Goal: Task Accomplishment & Management: Manage account settings

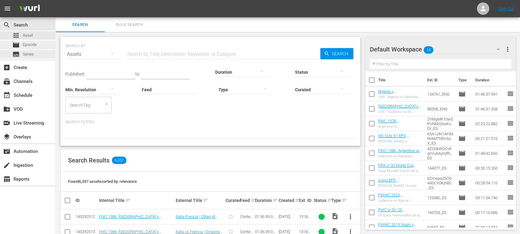
click at [33, 44] on span "Episode" at bounding box center [30, 45] width 14 height 6
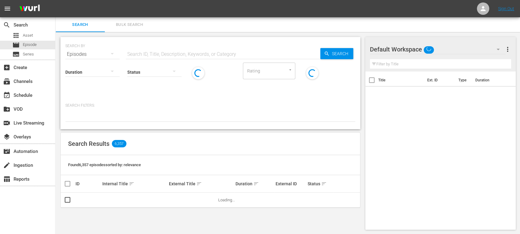
click at [134, 25] on span "Bulk Search" at bounding box center [129, 24] width 42 height 7
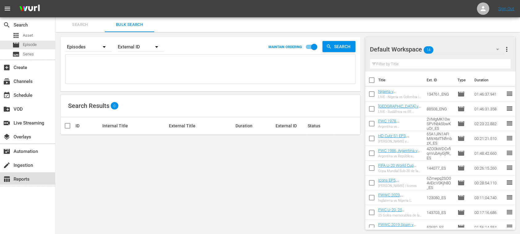
click at [31, 176] on div "table_chart Reports" at bounding box center [17, 178] width 35 height 6
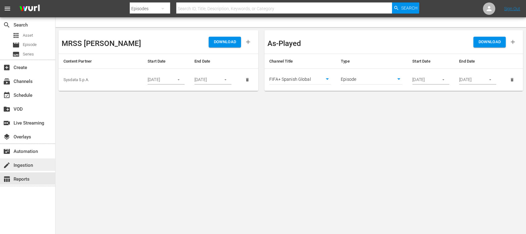
click at [29, 162] on div "create Ingestion" at bounding box center [17, 164] width 35 height 6
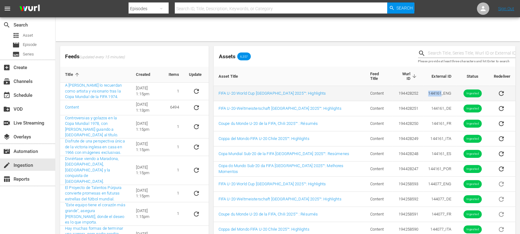
drag, startPoint x: 421, startPoint y: 89, endPoint x: 436, endPoint y: 92, distance: 15.1
click at [436, 92] on td "144161_ENG" at bounding box center [439, 93] width 33 height 15
copy td "144161"
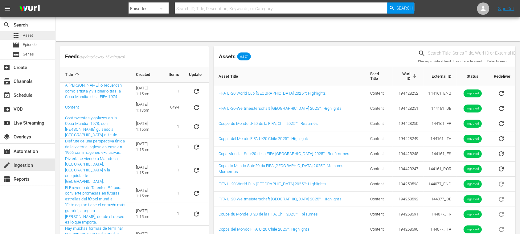
click at [33, 35] on span "Asset" at bounding box center [28, 35] width 10 height 6
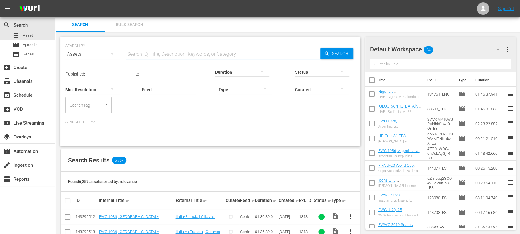
click at [152, 53] on input "text" at bounding box center [223, 54] width 194 height 15
paste input "144161"
type input "144161"
click at [508, 50] on span "more_vert" at bounding box center [506, 49] width 7 height 7
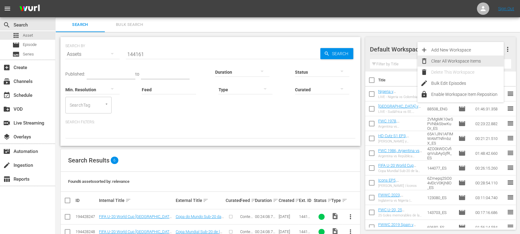
click at [473, 61] on div "Clear All Workspace Items" at bounding box center [467, 60] width 72 height 11
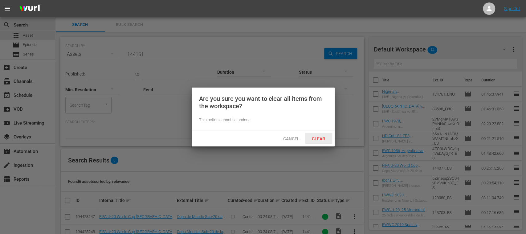
click at [322, 136] on span "Clear" at bounding box center [318, 138] width 23 height 5
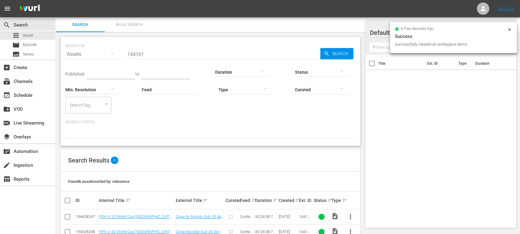
scroll to position [76, 0]
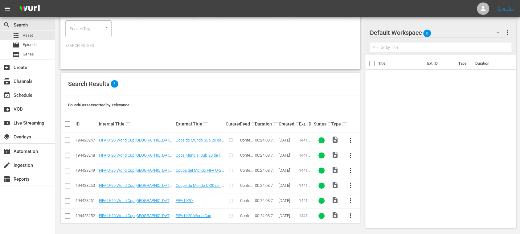
click at [67, 121] on input "checkbox" at bounding box center [70, 123] width 12 height 7
checkbox input "true"
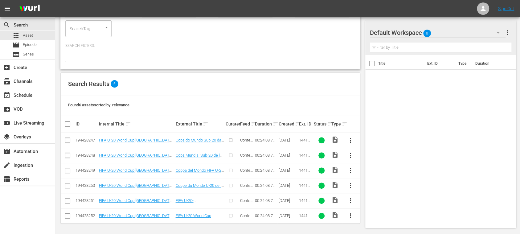
checkbox input "true"
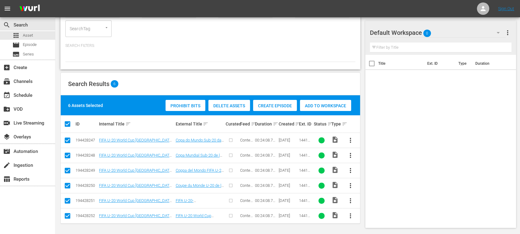
click at [279, 107] on span "Create Episode" at bounding box center [275, 105] width 44 height 5
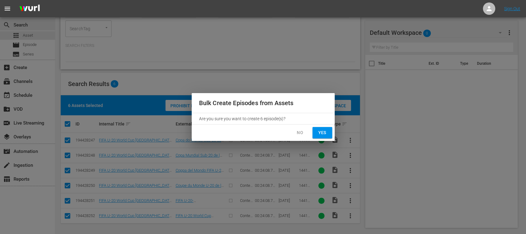
click at [325, 131] on span "Yes" at bounding box center [322, 133] width 10 height 8
checkbox input "false"
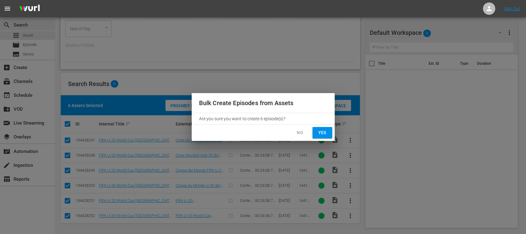
checkbox input "false"
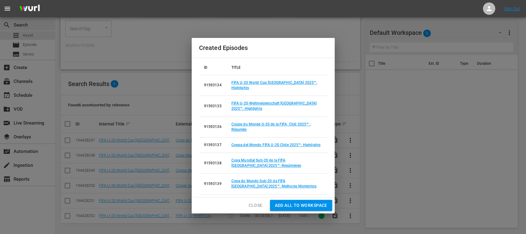
click at [306, 201] on span "Add all to Workspace" at bounding box center [301, 205] width 52 height 8
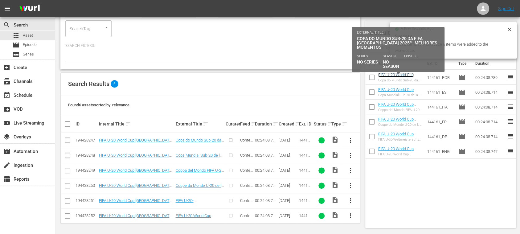
click at [402, 75] on link "FIFA U-20 World Cup Chile 2025™ - Highlights Bundle M4+M5+M6 (PT)" at bounding box center [399, 81] width 42 height 18
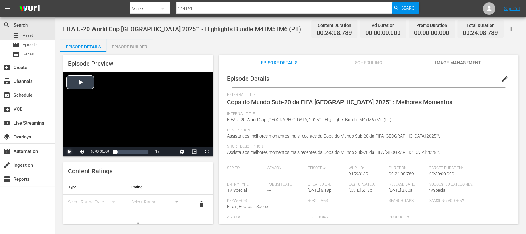
click at [69, 152] on span "Video Player" at bounding box center [69, 152] width 0 height 0
click at [141, 46] on div "Episode Builder" at bounding box center [129, 46] width 46 height 15
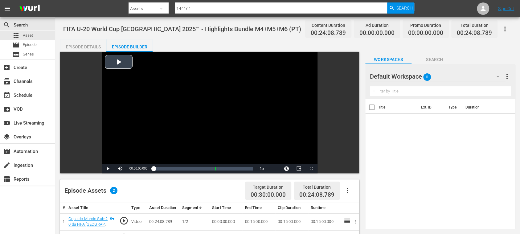
scroll to position [109, 0]
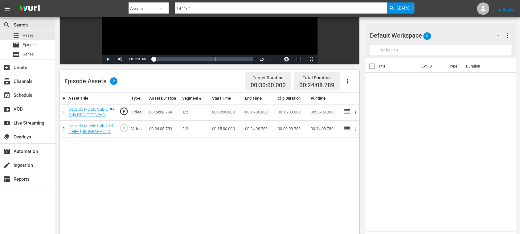
click at [346, 80] on icon "button" at bounding box center [347, 80] width 7 height 7
click at [351, 81] on div "Fill with Ads" at bounding box center [365, 83] width 42 height 15
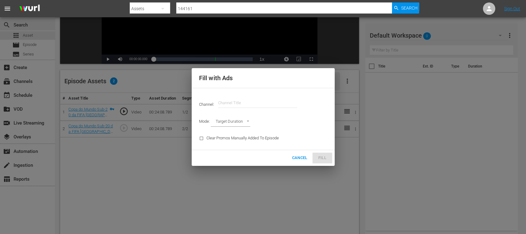
click at [258, 104] on input "text" at bounding box center [257, 103] width 79 height 15
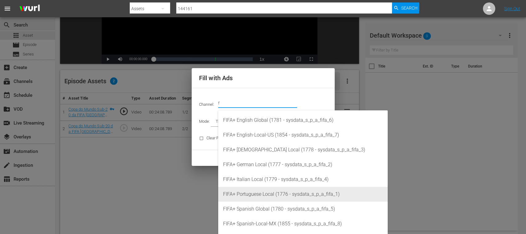
click at [268, 194] on div "FIFA+ Portuguese Local (1776 - sysdata_s_p_a_fifa_1)" at bounding box center [303, 194] width 160 height 15
type input "FIFA+ Portuguese Local (1776)"
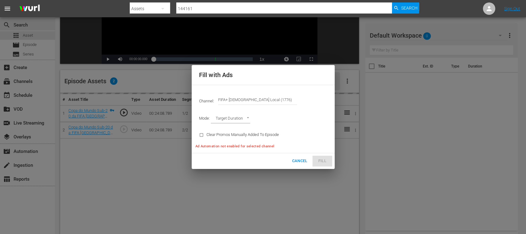
type input "AD_BREAK_DURATION"
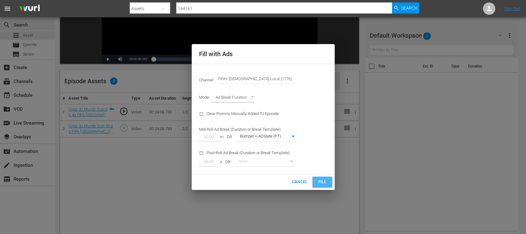
click at [325, 182] on span "Fill" at bounding box center [322, 181] width 10 height 7
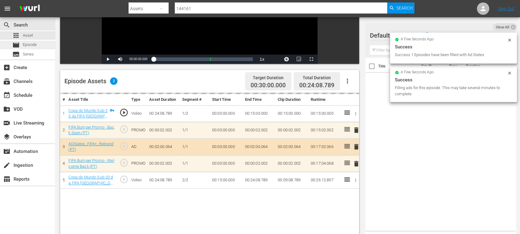
click at [34, 44] on span "Episode" at bounding box center [30, 45] width 14 height 6
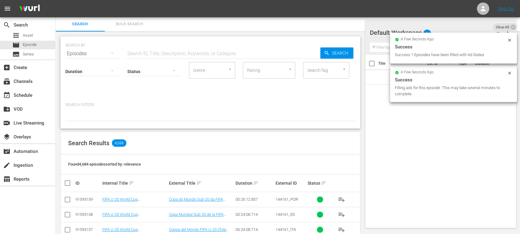
scroll to position [109, 0]
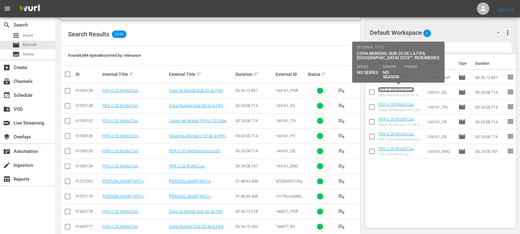
click at [383, 90] on link "FIFA U-20 World Cup Chile 2025™ - Highlights Bundle M4+M5+M6 (ES)" at bounding box center [399, 96] width 42 height 18
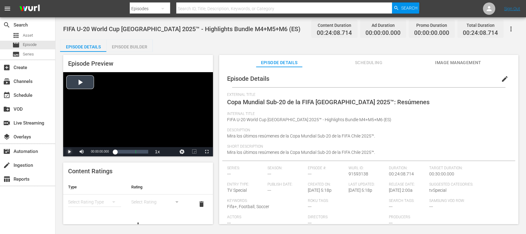
click at [69, 152] on span "Video Player" at bounding box center [69, 152] width 0 height 0
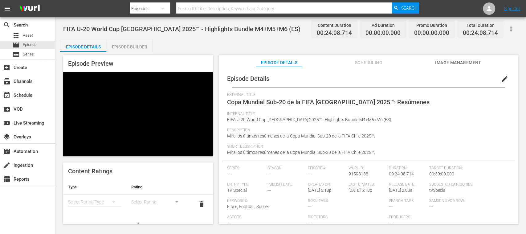
click at [69, 152] on span "Video Player" at bounding box center [69, 152] width 0 height 0
click at [142, 46] on div "Episode Builder" at bounding box center [129, 46] width 46 height 15
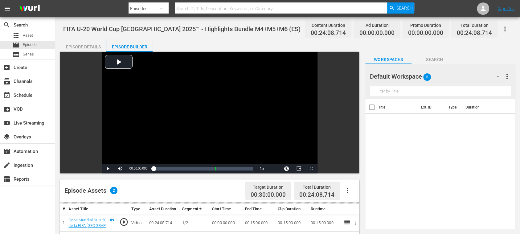
scroll to position [109, 0]
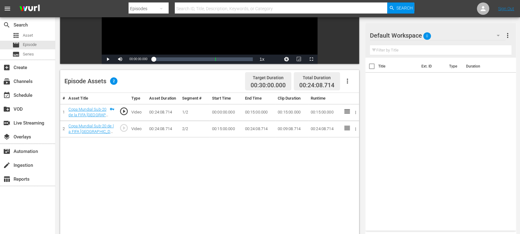
click at [346, 79] on icon "button" at bounding box center [347, 80] width 7 height 7
click at [352, 79] on div "Fill with Ads" at bounding box center [365, 83] width 42 height 15
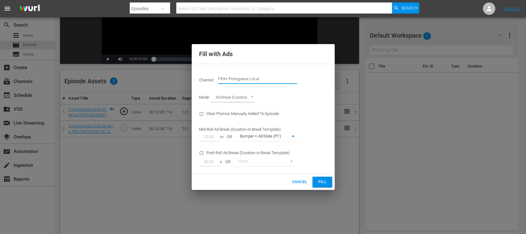
drag, startPoint x: 259, startPoint y: 78, endPoint x: 288, endPoint y: 78, distance: 29.6
click at [288, 79] on input "FIFA+ Portuguese Local" at bounding box center [257, 78] width 79 height 15
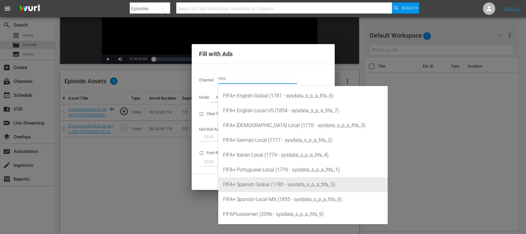
click at [266, 181] on div "FIFA+ Spanish Global (1780 - sysdata_s_p_a_fifa_5)" at bounding box center [303, 184] width 160 height 15
type input "FIFA+ Spanish Global (1780)"
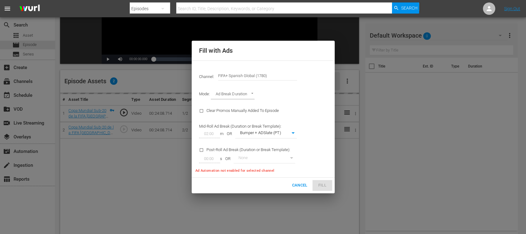
type input "339"
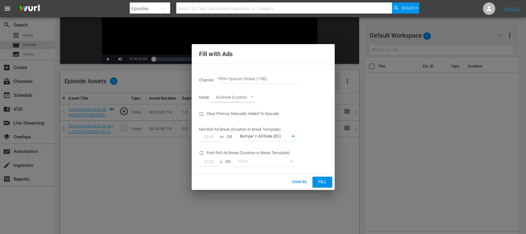
click at [322, 184] on span "Fill" at bounding box center [322, 181] width 10 height 7
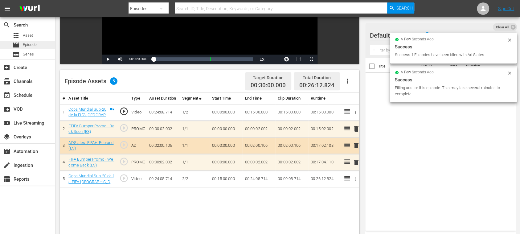
click at [34, 43] on span "Episode" at bounding box center [30, 45] width 14 height 6
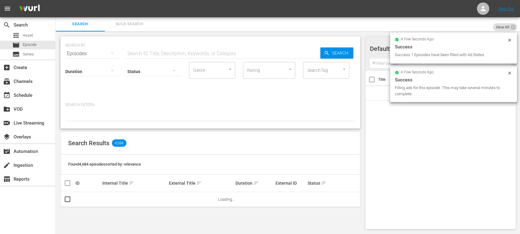
scroll to position [109, 0]
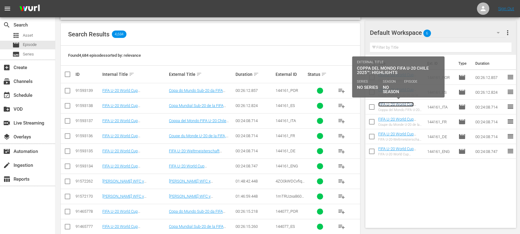
click at [388, 105] on link "FIFA U-20 World Cup Chile 2025™ - Highlights Bundle M4+M5+M6 (IT)" at bounding box center [398, 111] width 41 height 18
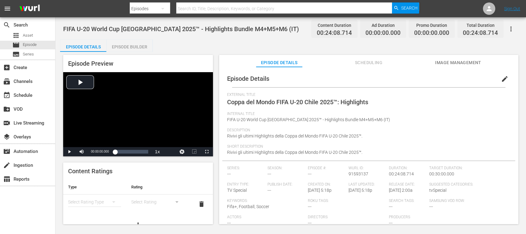
click at [126, 44] on div "Episode Builder" at bounding box center [129, 46] width 46 height 15
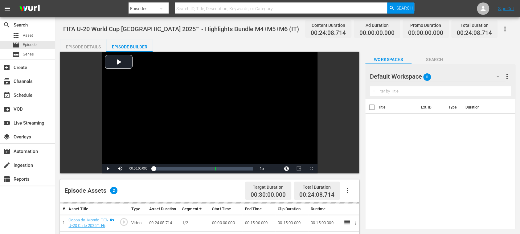
scroll to position [160, 0]
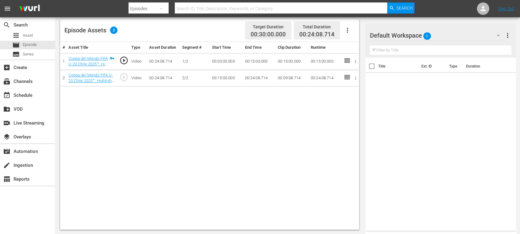
click at [346, 31] on icon "button" at bounding box center [347, 29] width 7 height 7
click at [348, 34] on div "Fill with Ads" at bounding box center [365, 32] width 42 height 15
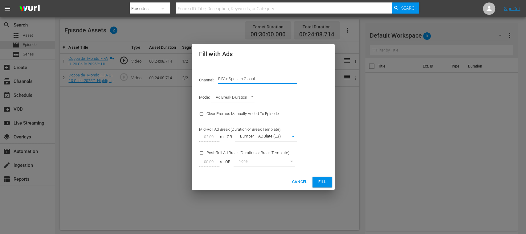
drag, startPoint x: 270, startPoint y: 78, endPoint x: 290, endPoint y: 76, distance: 19.8
click at [288, 77] on input "FIFA+ Spanish Global" at bounding box center [257, 78] width 79 height 15
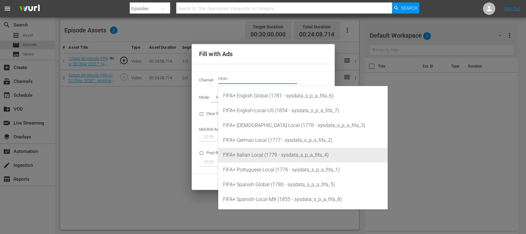
click at [273, 157] on div "FIFA+ Italian Local (1779 - sysdata_s_p_a_fifa_4)" at bounding box center [303, 155] width 160 height 15
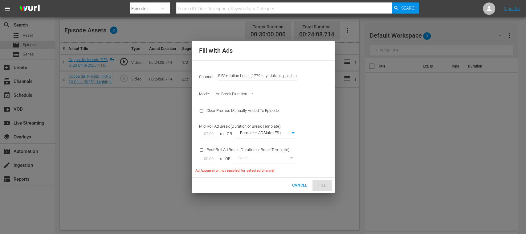
type input "FIFA+ Italian Local (1779)"
type input "341"
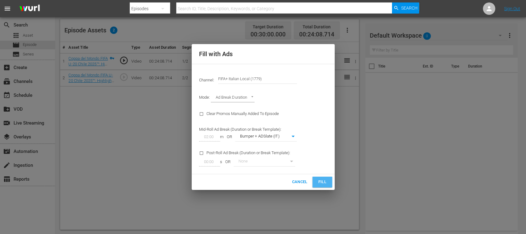
click at [320, 182] on span "Fill" at bounding box center [322, 181] width 10 height 7
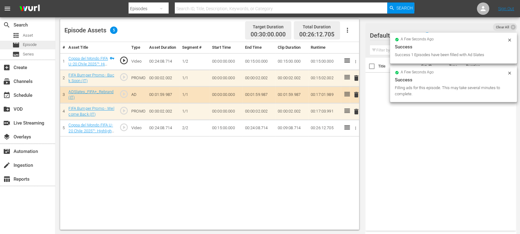
click at [36, 44] on span "Episode" at bounding box center [30, 45] width 14 height 6
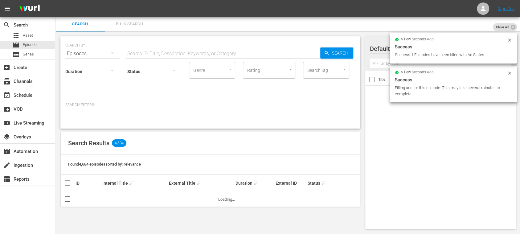
scroll to position [160, 0]
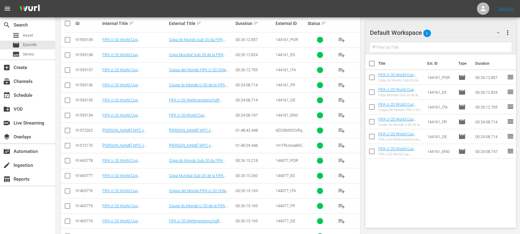
click at [396, 121] on div "FIFA U-20 World Cup Chile 2025™ - Highlights Bundle M4+M5+M6 (FR) Coupe du Mond…" at bounding box center [400, 122] width 44 height 10
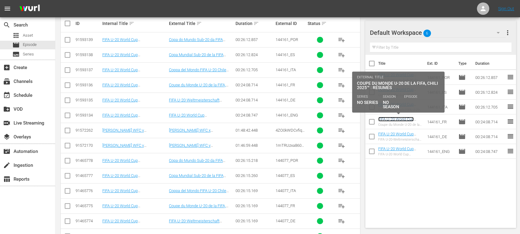
click at [397, 120] on link "FIFA U-20 World Cup Chile 2025™ - Highlights Bundle M4+M5+M6 (FR)" at bounding box center [399, 126] width 42 height 18
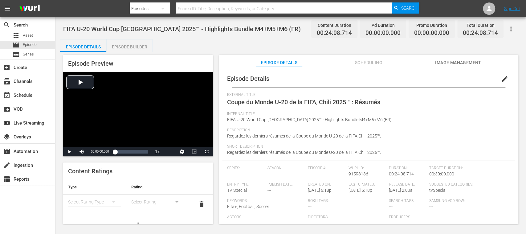
click at [142, 49] on div "Episode Builder" at bounding box center [129, 46] width 46 height 15
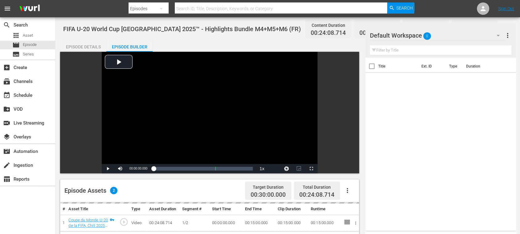
scroll to position [109, 0]
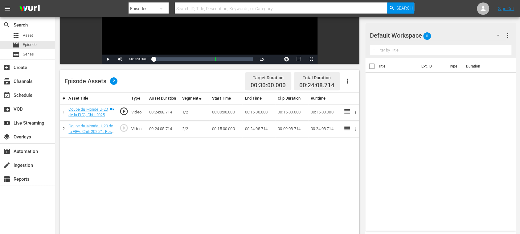
click at [348, 82] on icon "button" at bounding box center [347, 80] width 7 height 7
click at [355, 83] on div "Fill with Ads" at bounding box center [365, 83] width 42 height 15
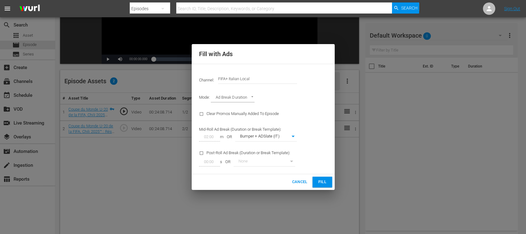
click at [298, 181] on span "Cancel" at bounding box center [299, 181] width 15 height 7
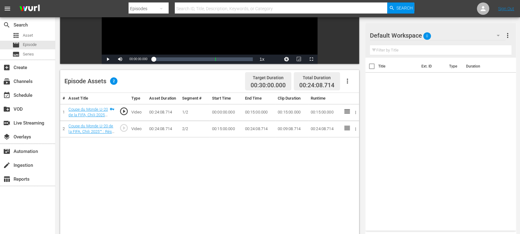
click at [348, 78] on icon "button" at bounding box center [347, 80] width 7 height 7
click at [350, 80] on div "Fill with Ads" at bounding box center [365, 83] width 42 height 15
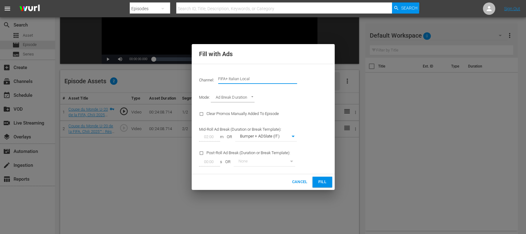
drag, startPoint x: 231, startPoint y: 78, endPoint x: 306, endPoint y: 81, distance: 74.6
click at [306, 81] on div "Channel: Channel Title FIFA+ Italian Local" at bounding box center [263, 79] width 136 height 22
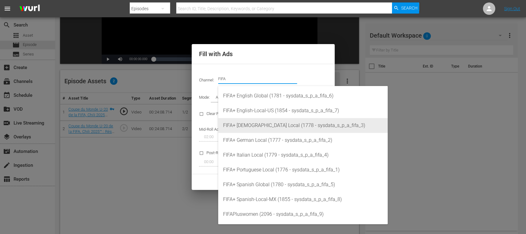
click at [262, 126] on div "FIFA+ French Local (1778 - sysdata_s_p_a_fifa_3)" at bounding box center [303, 125] width 160 height 15
type input "FIFA+ French Local (1778)"
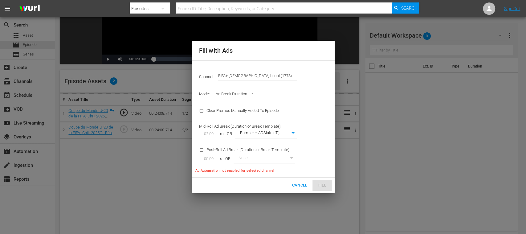
type input "342"
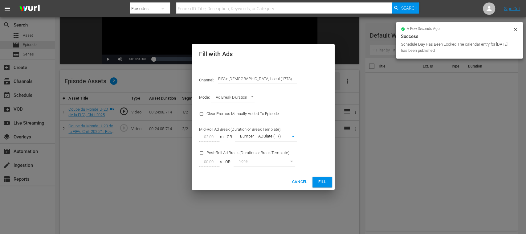
click at [320, 182] on span "Fill" at bounding box center [322, 181] width 10 height 7
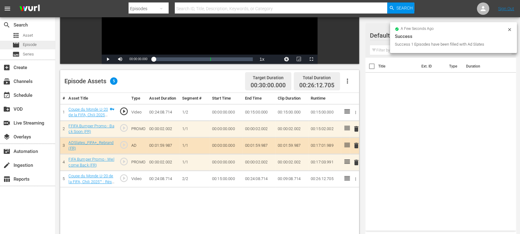
click at [34, 45] on span "Episode" at bounding box center [30, 45] width 14 height 6
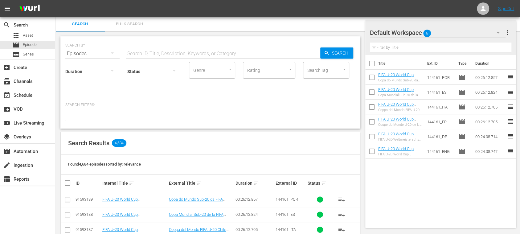
scroll to position [109, 0]
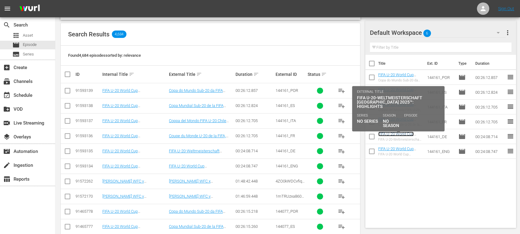
click at [408, 133] on link "FIFA U-20 World Cup Chile 2025™ - Highlights Bundle M4+M5+M6 (DE)" at bounding box center [399, 141] width 42 height 18
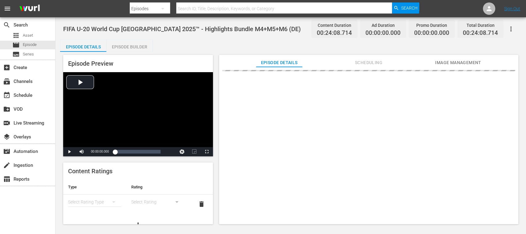
click at [143, 47] on div "Episode Builder" at bounding box center [129, 46] width 46 height 15
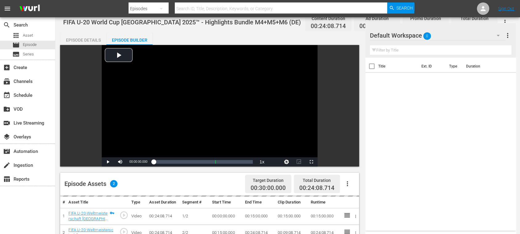
scroll to position [109, 0]
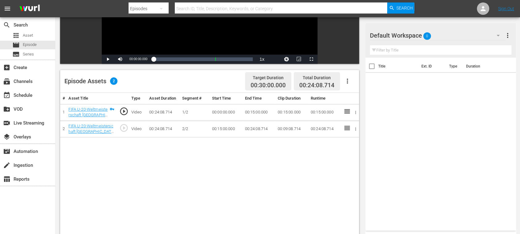
click at [350, 82] on icon "button" at bounding box center [347, 80] width 7 height 7
click at [352, 83] on div "Fill with Ads" at bounding box center [365, 83] width 42 height 15
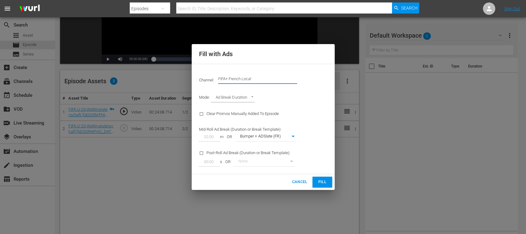
drag, startPoint x: 247, startPoint y: 78, endPoint x: 290, endPoint y: 79, distance: 42.8
click at [288, 79] on input "FIFA+ French Local" at bounding box center [257, 78] width 79 height 15
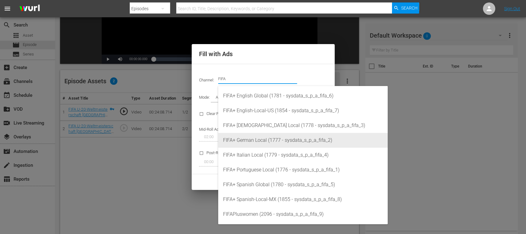
click at [265, 140] on div "FIFA+ German Local (1777 - sysdata_s_p_a_fifa_2)" at bounding box center [303, 140] width 160 height 15
type input "FIFA+ German Local (1777)"
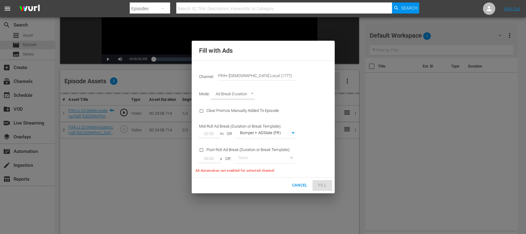
type input "337"
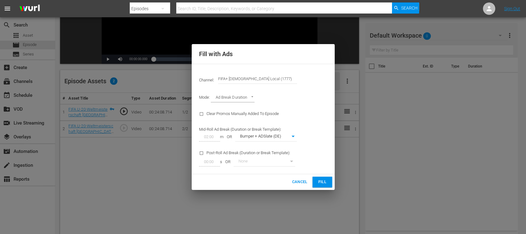
click at [321, 181] on span "Fill" at bounding box center [322, 181] width 10 height 7
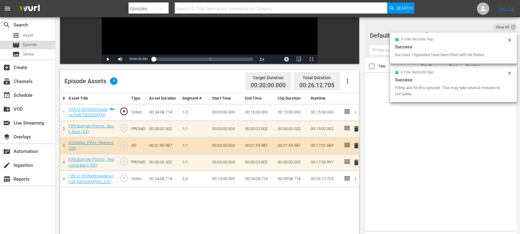
click at [32, 43] on span "Episode" at bounding box center [30, 45] width 14 height 6
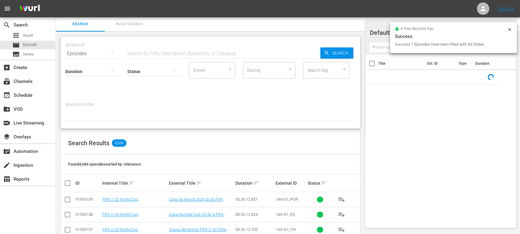
scroll to position [109, 0]
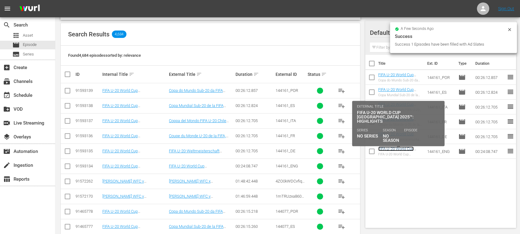
click at [401, 149] on link "FIFA U-20 World Cup Chile 2025™ - Highlights Bundle M4+M5+M6 (EN)" at bounding box center [399, 155] width 42 height 18
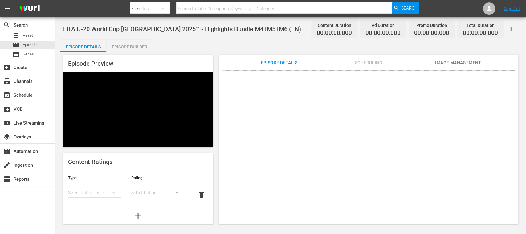
click at [136, 47] on div "Episode Builder" at bounding box center [129, 46] width 46 height 15
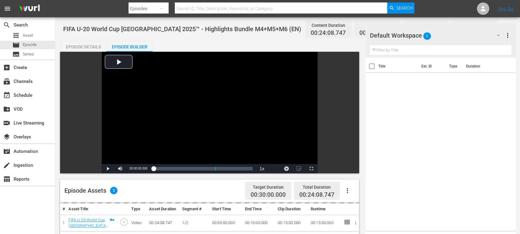
scroll to position [109, 0]
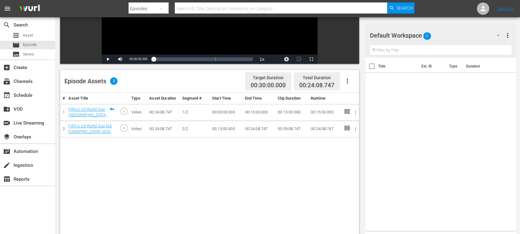
click at [346, 81] on icon "button" at bounding box center [347, 80] width 7 height 7
click at [359, 82] on div "Fill with Ads" at bounding box center [365, 83] width 42 height 15
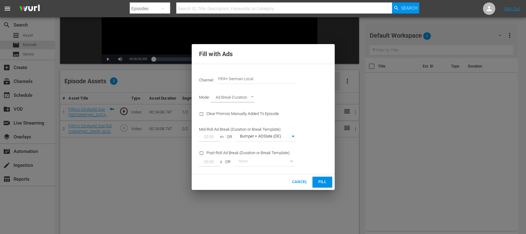
drag, startPoint x: 227, startPoint y: 76, endPoint x: 298, endPoint y: 76, distance: 71.5
click at [296, 77] on input "FIFA+ German Local" at bounding box center [257, 78] width 79 height 15
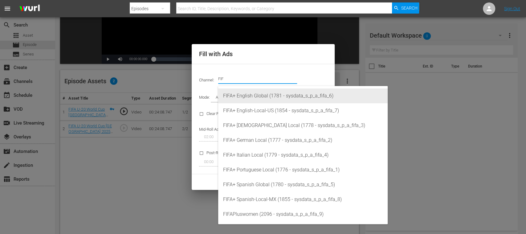
click at [283, 95] on div "FIFA+ English Global (1781 - sysdata_s_p_a_fifa_6)" at bounding box center [303, 95] width 160 height 15
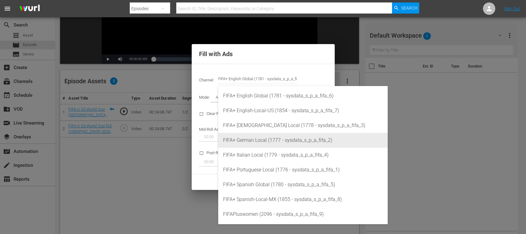
type input "FIFA+ English Global (1781)"
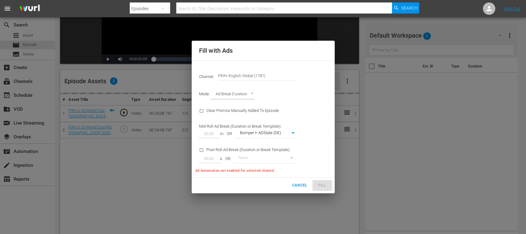
type input "340"
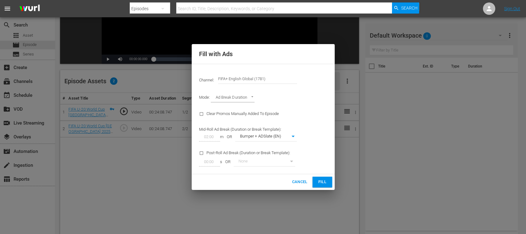
click at [321, 179] on span "Fill" at bounding box center [322, 181] width 10 height 7
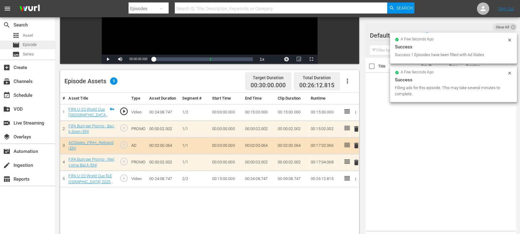
click at [36, 44] on span "Episode" at bounding box center [30, 45] width 14 height 6
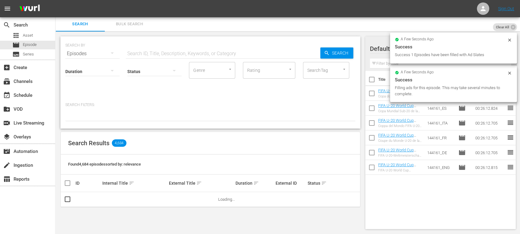
scroll to position [109, 0]
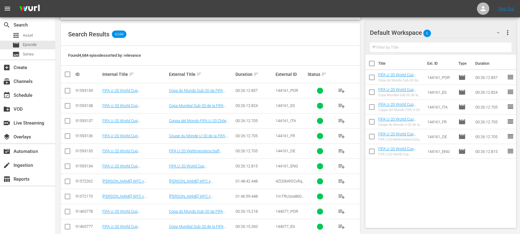
click at [372, 62] on input "checkbox" at bounding box center [371, 64] width 13 height 13
checkbox input "true"
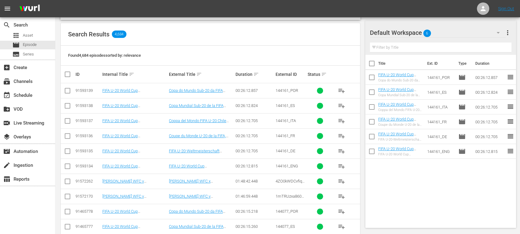
checkbox input "true"
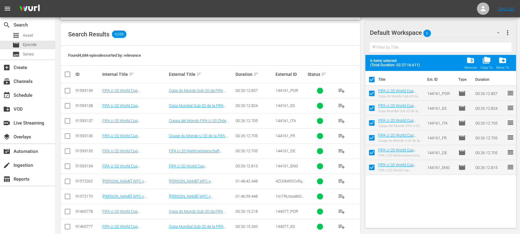
click at [508, 33] on span "more_vert" at bounding box center [507, 32] width 7 height 7
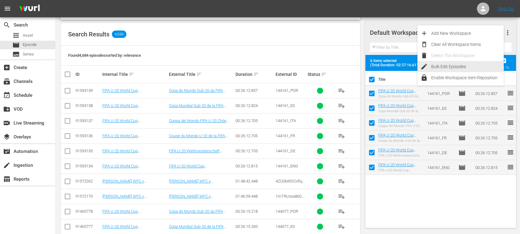
click at [458, 64] on div "Bulk Edit Episodes" at bounding box center [467, 66] width 72 height 11
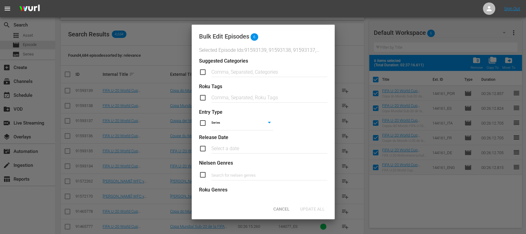
scroll to position [254, 0]
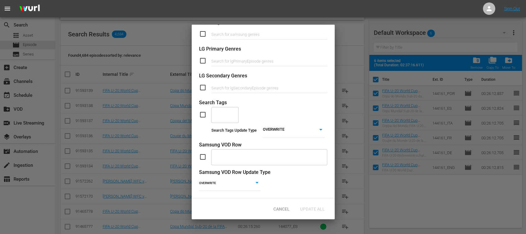
click at [203, 111] on input "checkbox" at bounding box center [205, 114] width 12 height 7
checkbox input "true"
click at [217, 109] on input "text" at bounding box center [220, 114] width 12 height 11
type input "comp"
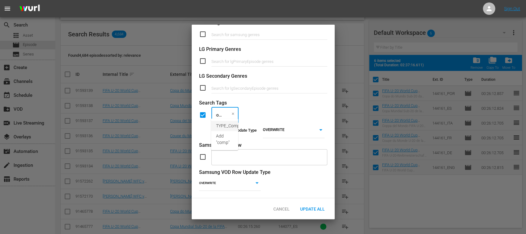
click at [230, 125] on span "TYPE_Compilation" at bounding box center [234, 126] width 36 height 6
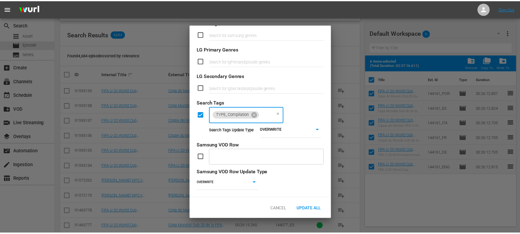
scroll to position [0, 0]
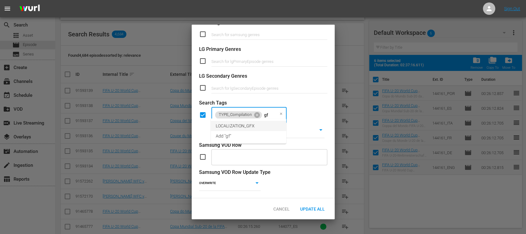
type input "gfx"
click at [246, 124] on span "LOCALIZATION_GFX" at bounding box center [235, 126] width 39 height 6
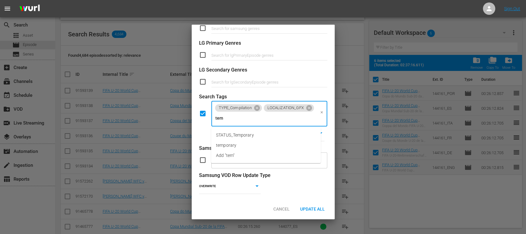
type input "temp"
click at [245, 136] on span "STATUS_Temporary" at bounding box center [235, 135] width 38 height 6
click at [310, 209] on span "Update All" at bounding box center [312, 208] width 35 height 5
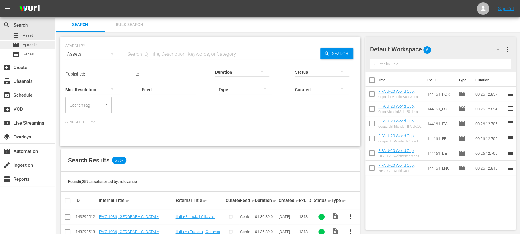
click at [38, 43] on div "movie Episode" at bounding box center [27, 45] width 55 height 9
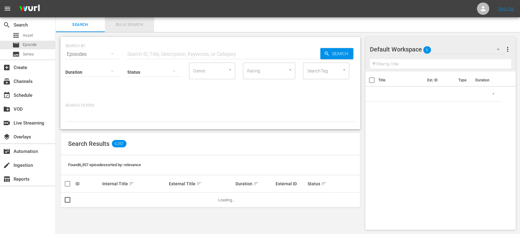
click at [140, 24] on span "Bulk Search" at bounding box center [129, 24] width 42 height 7
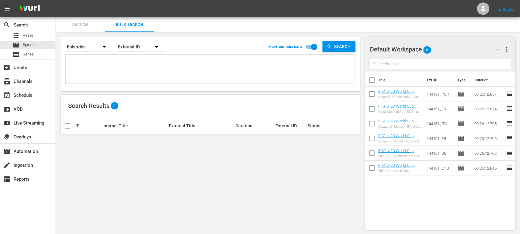
click at [124, 61] on textarea at bounding box center [211, 70] width 288 height 28
paste textarea "DLyoBew2y0qHB629tGeNPw_ES 6L9OzNkEe4XBLkjqio8cGs_ES 17256_ES 144077_ES 3F0O8SmI…"
type textarea "DLyoBew2y0qHB629tGeNPw_ES 6L9OzNkEe4XBLkjqio8cGs_ES 17256_ES 144077_ES 3F0O8SmI…"
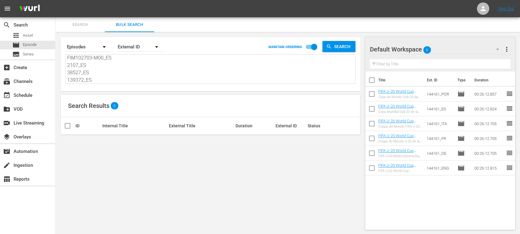
type textarea "DLyoBew2y0qHB629tGeNPw_ES 6L9OzNkEe4XBLkjqio8cGs_ES 17256_ES 144077_ES 3F0O8SmI…"
click at [509, 48] on span "more_vert" at bounding box center [506, 49] width 7 height 7
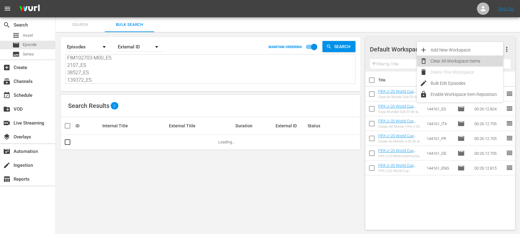
click at [461, 60] on div "Clear All Workspace Items" at bounding box center [466, 60] width 72 height 11
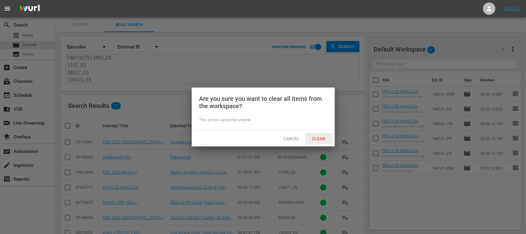
click at [320, 135] on div "Clear" at bounding box center [318, 138] width 27 height 11
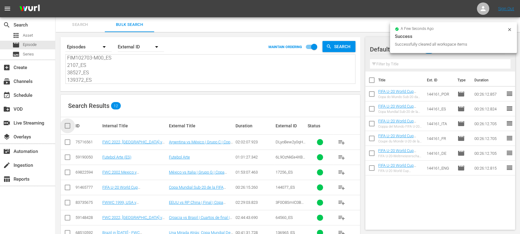
click at [67, 126] on input "checkbox" at bounding box center [70, 125] width 12 height 7
checkbox input "true"
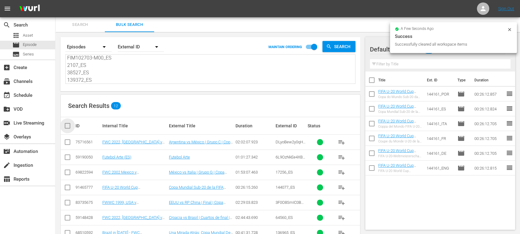
checkbox input "true"
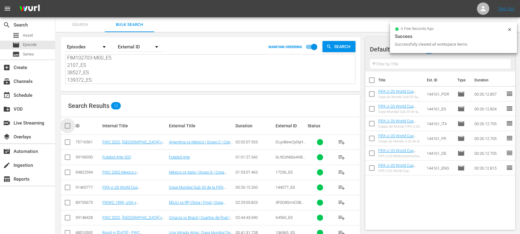
checkbox input "true"
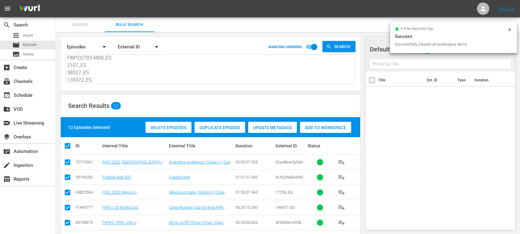
click at [326, 128] on span "Add to Workspace" at bounding box center [325, 127] width 51 height 5
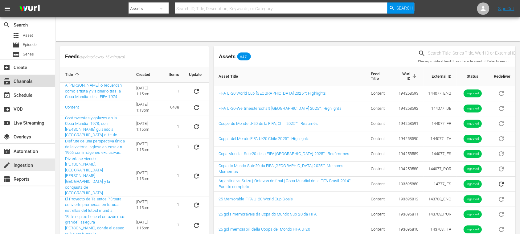
click at [25, 78] on div "subscriptions Channels" at bounding box center [17, 81] width 35 height 6
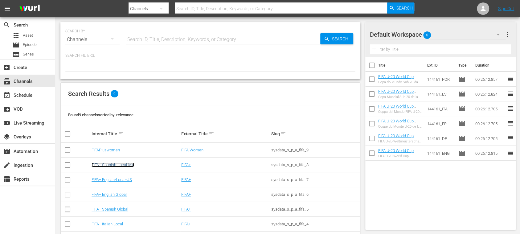
click at [129, 165] on link "FIFA+ Spanish-Local-MX" at bounding box center [112, 164] width 43 height 5
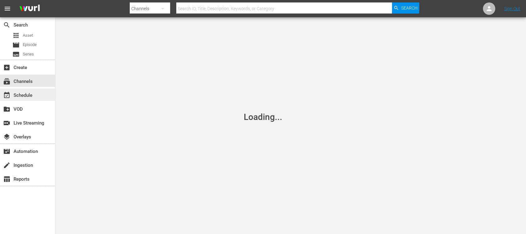
click at [30, 94] on div "event_available Schedule" at bounding box center [17, 94] width 35 height 6
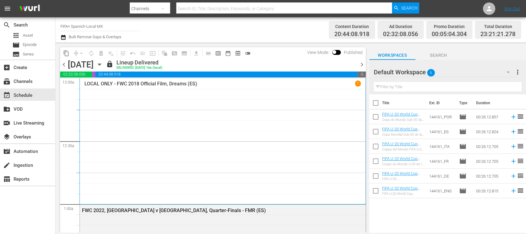
click at [362, 63] on span "chevron_right" at bounding box center [362, 65] width 8 height 8
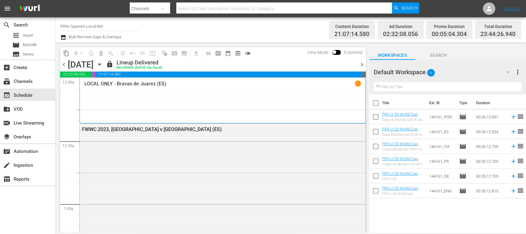
click at [360, 63] on span "chevron_right" at bounding box center [362, 65] width 8 height 8
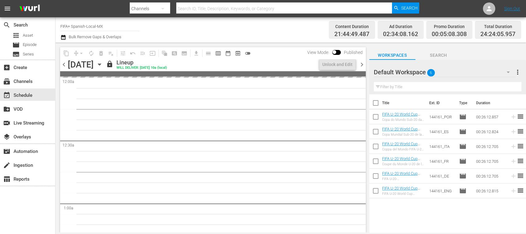
click at [360, 63] on span "chevron_right" at bounding box center [362, 65] width 8 height 8
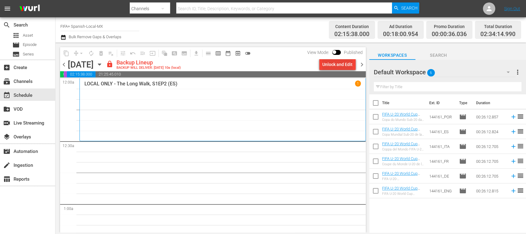
click at [345, 65] on div "Unlock and Edit" at bounding box center [337, 64] width 30 height 11
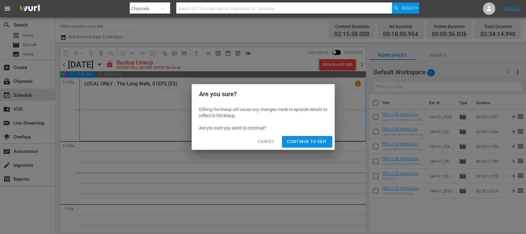
click at [316, 143] on span "Continue to Edit" at bounding box center [307, 142] width 40 height 8
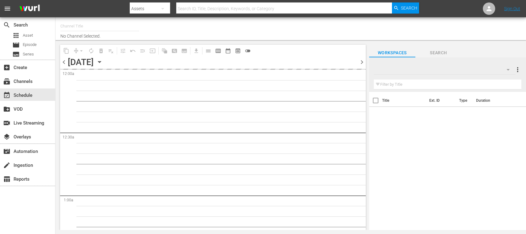
type input "FIFA+ [DEMOGRAPHIC_DATA]-Local-MX (1855)"
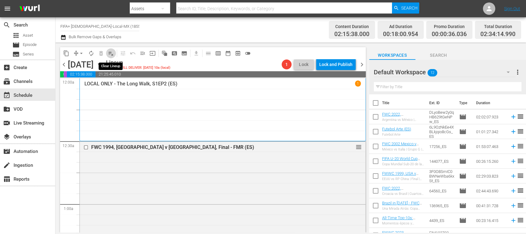
click at [111, 54] on span "playlist_remove_outlined" at bounding box center [111, 53] width 6 height 6
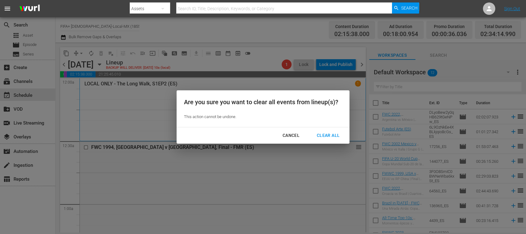
click at [324, 134] on div "Clear All" at bounding box center [328, 136] width 33 height 8
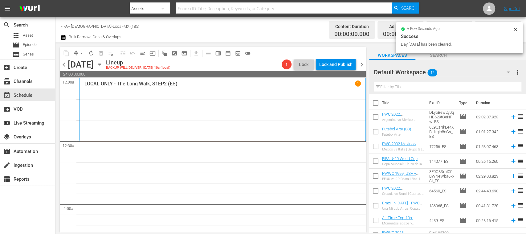
click at [376, 103] on input "checkbox" at bounding box center [375, 104] width 13 height 13
checkbox input "true"
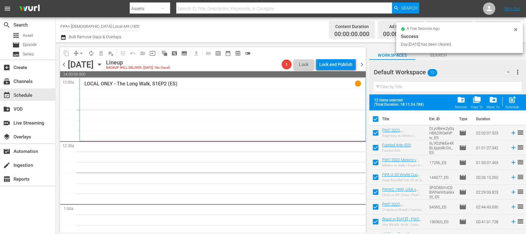
checkbox input "true"
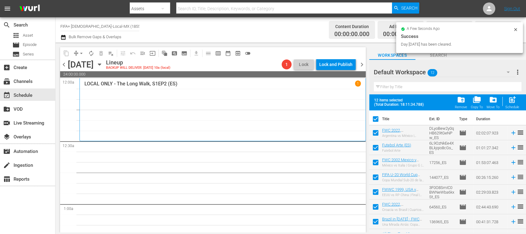
checkbox input "true"
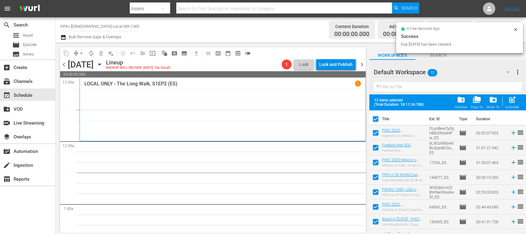
checkbox input "true"
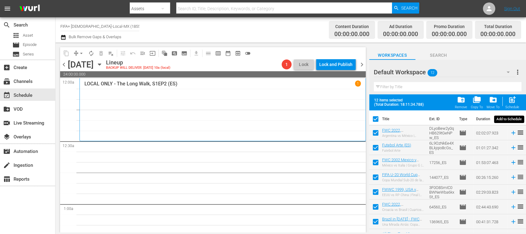
click at [515, 98] on span "post_add" at bounding box center [512, 100] width 8 height 8
checkbox input "false"
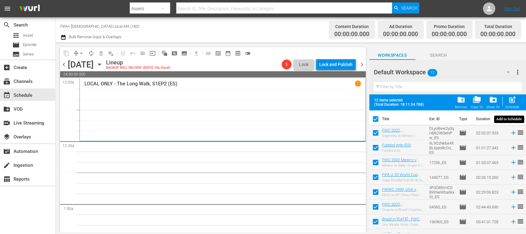
checkbox input "false"
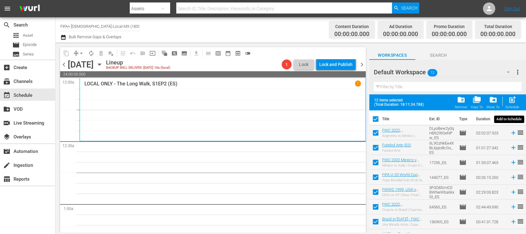
checkbox input "false"
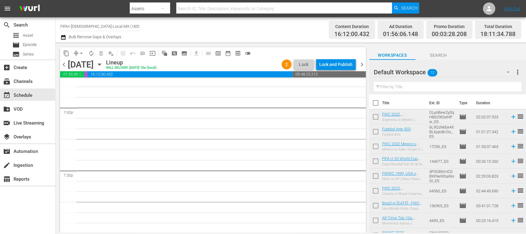
scroll to position [2301, 0]
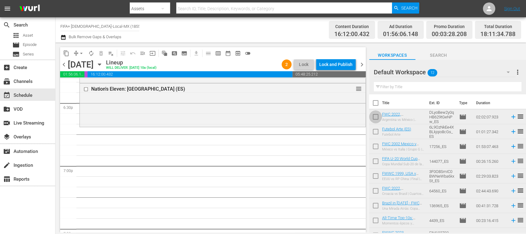
click at [375, 115] on input "checkbox" at bounding box center [375, 118] width 13 height 13
checkbox input "true"
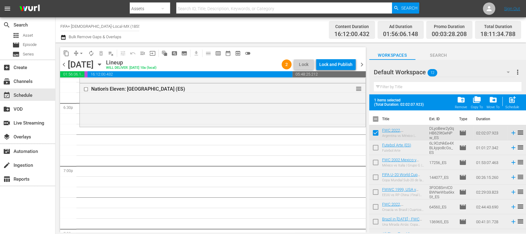
click at [375, 145] on input "checkbox" at bounding box center [375, 148] width 13 height 13
checkbox input "true"
click at [376, 161] on input "checkbox" at bounding box center [375, 163] width 13 height 13
checkbox input "true"
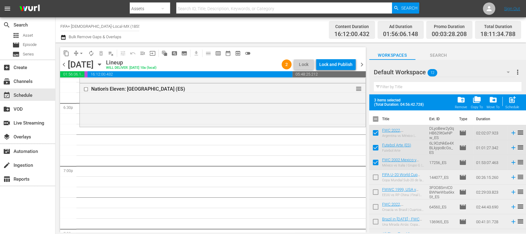
click at [374, 176] on input "checkbox" at bounding box center [375, 178] width 13 height 13
checkbox input "true"
click at [376, 205] on input "checkbox" at bounding box center [375, 207] width 13 height 13
checkbox input "true"
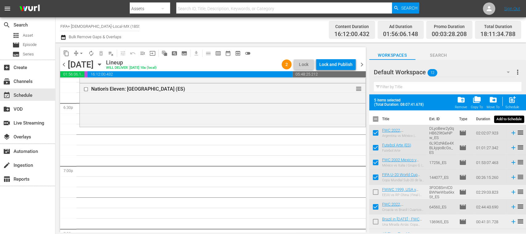
click at [513, 102] on span "post_add" at bounding box center [512, 100] width 8 height 8
checkbox input "false"
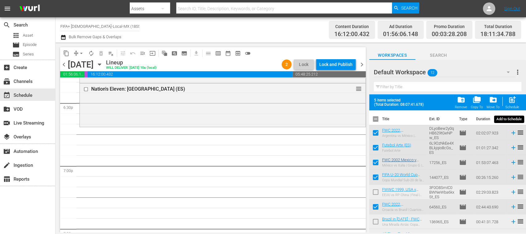
checkbox input "false"
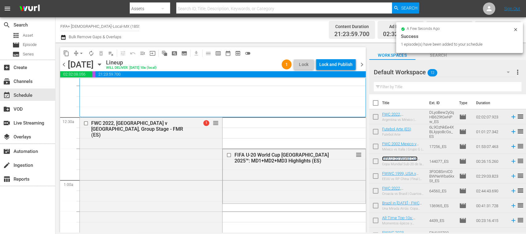
scroll to position [0, 0]
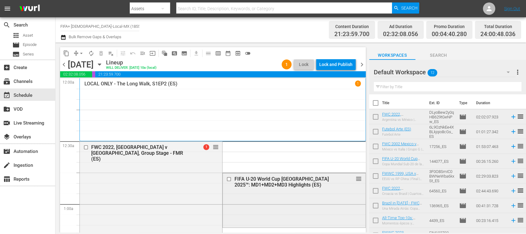
click at [227, 178] on input "checkbox" at bounding box center [229, 179] width 6 height 5
click at [101, 54] on span "delete_forever_outlined" at bounding box center [101, 53] width 6 height 6
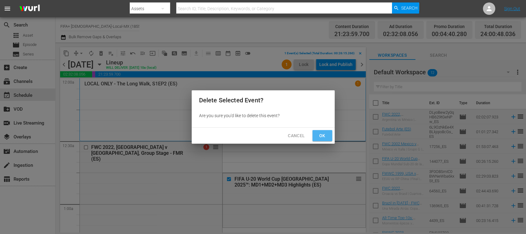
click at [325, 137] on span "Ok" at bounding box center [322, 136] width 10 height 8
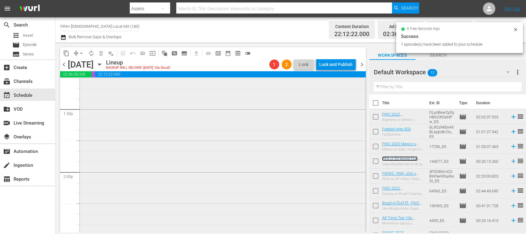
scroll to position [1692, 0]
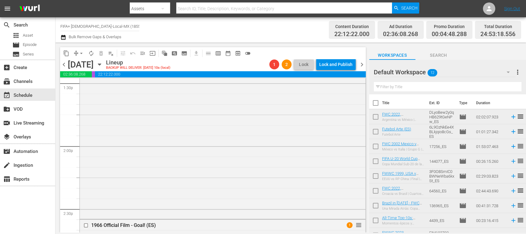
click at [80, 52] on span "arrow_drop_down" at bounding box center [81, 53] width 6 height 6
click at [96, 87] on li "Align to End of Previous Day" at bounding box center [81, 86] width 65 height 10
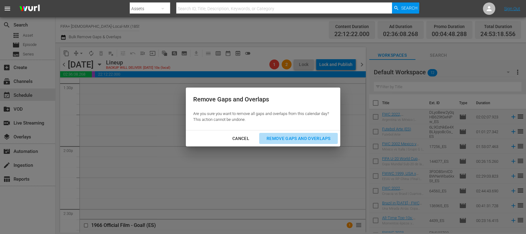
click at [311, 138] on div "Remove Gaps and Overlaps" at bounding box center [299, 139] width 74 height 8
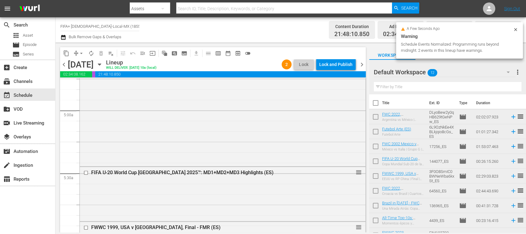
scroll to position [0, 0]
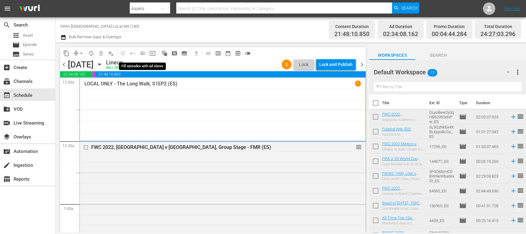
click at [144, 54] on span "menu_open" at bounding box center [143, 53] width 6 height 6
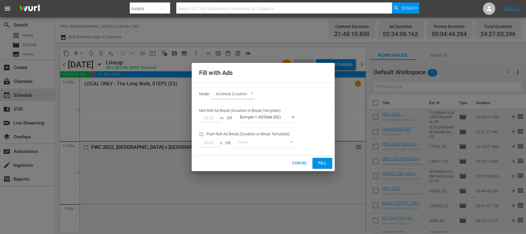
click at [321, 161] on span "Fill" at bounding box center [322, 163] width 10 height 7
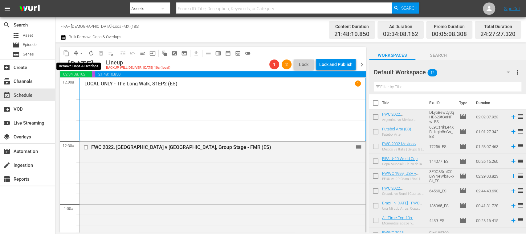
click at [82, 52] on span "arrow_drop_down" at bounding box center [81, 53] width 6 height 6
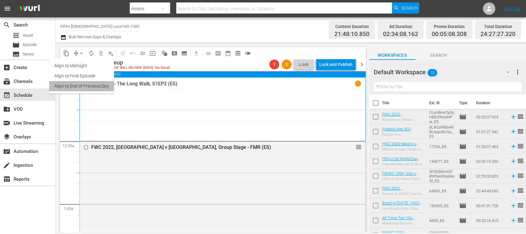
click at [96, 85] on li "Align to End of Previous Day" at bounding box center [81, 86] width 65 height 10
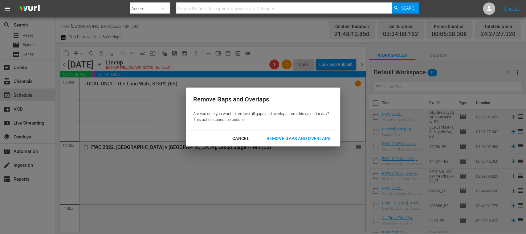
click at [287, 138] on div "Remove Gaps and Overlaps" at bounding box center [299, 139] width 74 height 8
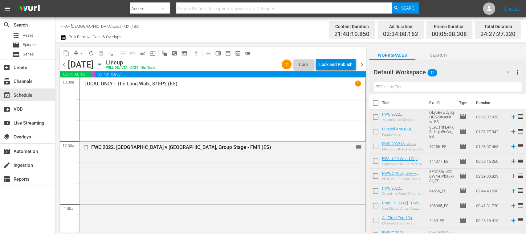
click at [344, 66] on div "Lock and Publish" at bounding box center [335, 64] width 33 height 11
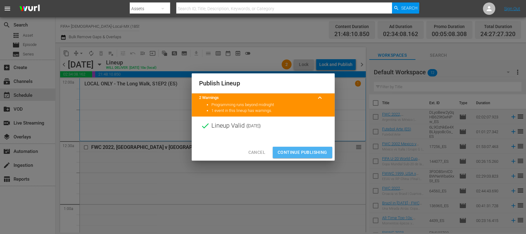
click at [319, 149] on span "Continue Publishing" at bounding box center [303, 152] width 50 height 8
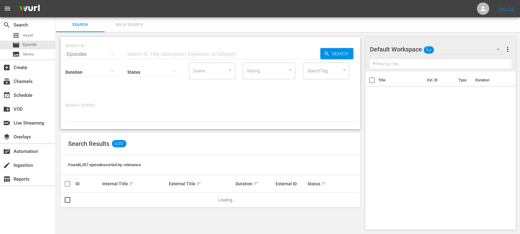
click at [87, 25] on span "Search" at bounding box center [80, 24] width 42 height 7
click at [159, 55] on input "text" at bounding box center [223, 54] width 194 height 15
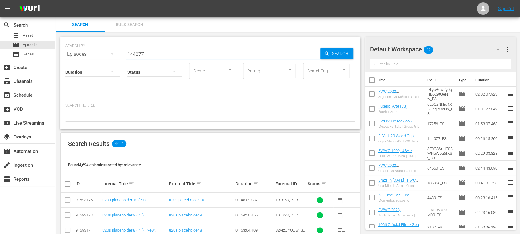
type input "144077"
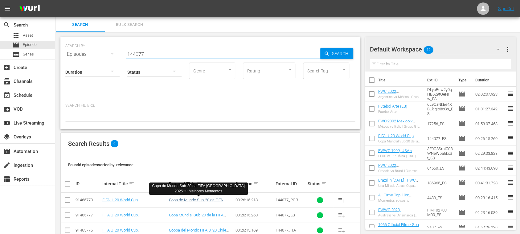
scroll to position [60, 0]
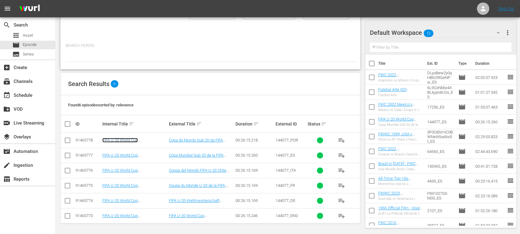
click at [138, 142] on link "FIFA U-20 World Cup Chile 2025™: MD1+MD2+MD3 Highlights (PT)" at bounding box center [130, 145] width 56 height 14
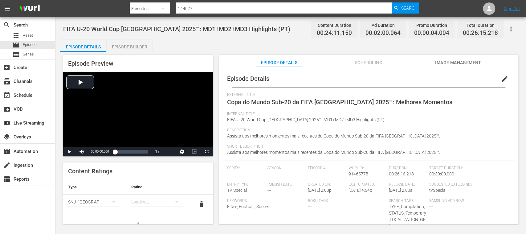
click at [457, 58] on button "Image Management" at bounding box center [458, 61] width 46 height 12
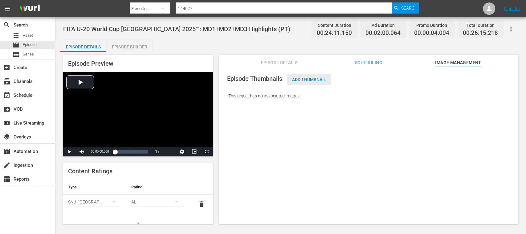
click at [323, 81] on span "Add Thumbnail" at bounding box center [309, 79] width 44 height 5
click at [322, 81] on span "Add Thumbnail" at bounding box center [309, 79] width 44 height 5
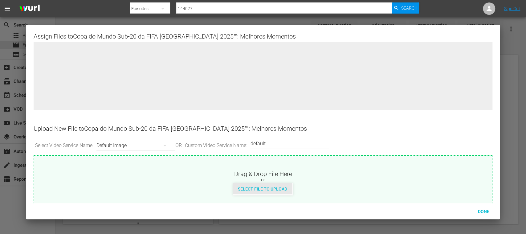
click at [277, 191] on div "Select File to Upload" at bounding box center [262, 188] width 59 height 11
type input "C:\fakepath\U-20_HL_GroupStage_PT.jpg"
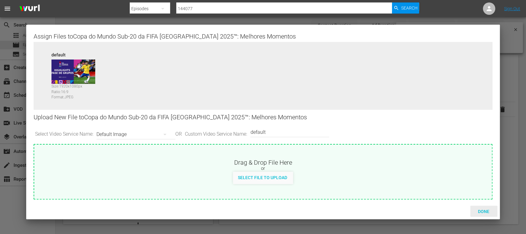
click at [486, 211] on span "Done" at bounding box center [483, 211] width 21 height 5
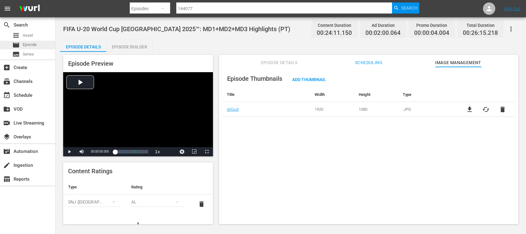
click at [30, 43] on span "Episode" at bounding box center [30, 45] width 14 height 6
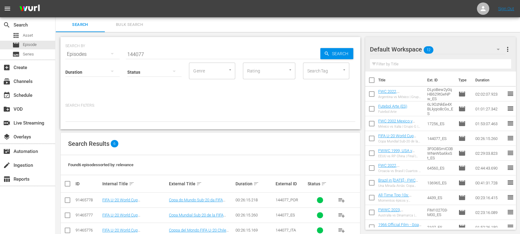
scroll to position [60, 0]
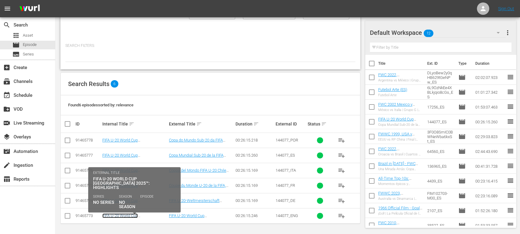
click at [144, 213] on link "FIFA U-20 World Cup Chile 2025™: MD1+MD2+MD3 Highlights (EN)" at bounding box center [130, 220] width 56 height 14
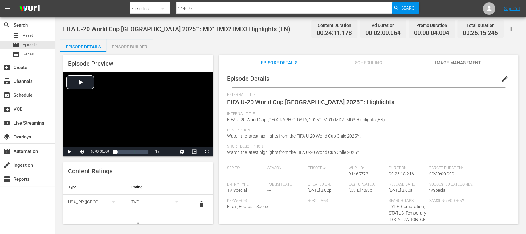
click at [456, 63] on span "Image Management" at bounding box center [458, 63] width 46 height 8
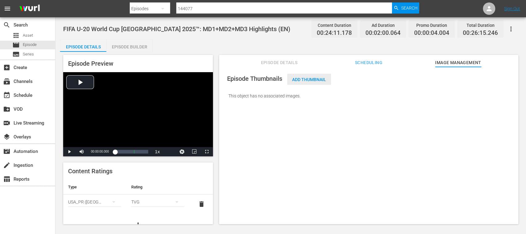
click at [312, 79] on span "Add Thumbnail" at bounding box center [309, 79] width 44 height 5
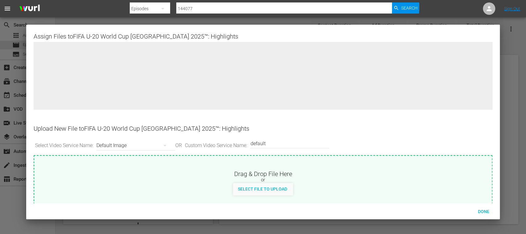
click at [508, 40] on div at bounding box center [263, 117] width 526 height 234
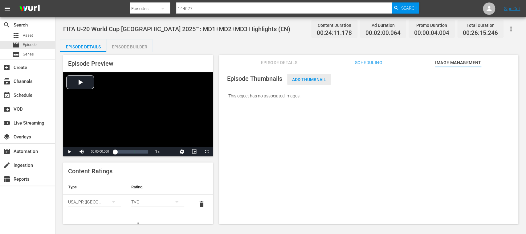
click at [314, 77] on span "Add Thumbnail" at bounding box center [309, 79] width 44 height 5
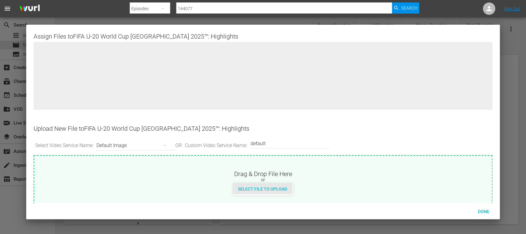
click at [284, 193] on div "Select File to Upload" at bounding box center [262, 188] width 59 height 11
type input "C:\fakepath\U-20_HL_GroupStage_EN.jpg"
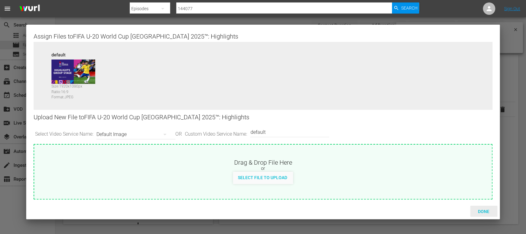
click at [486, 209] on span "Done" at bounding box center [483, 211] width 21 height 5
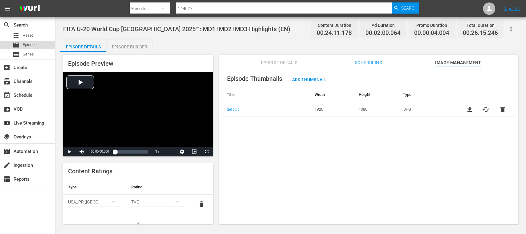
click at [34, 44] on span "Episode" at bounding box center [30, 45] width 14 height 6
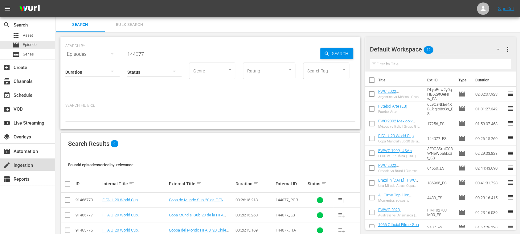
click at [30, 166] on div "create Ingestion" at bounding box center [17, 164] width 35 height 6
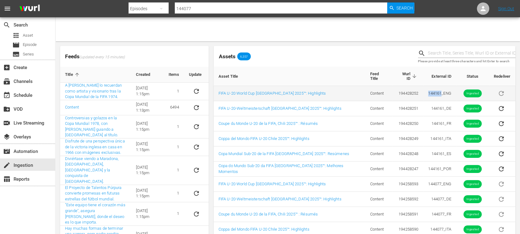
drag, startPoint x: 427, startPoint y: 92, endPoint x: 436, endPoint y: 92, distance: 8.6
click at [436, 92] on td "144161_ENG" at bounding box center [439, 93] width 33 height 15
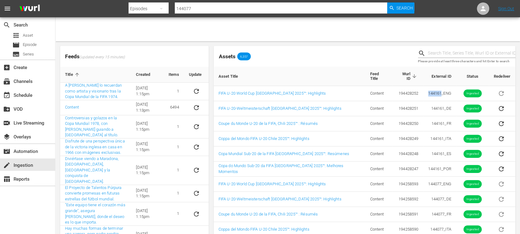
copy td "144161"
click at [30, 46] on span "Episode" at bounding box center [30, 45] width 14 height 6
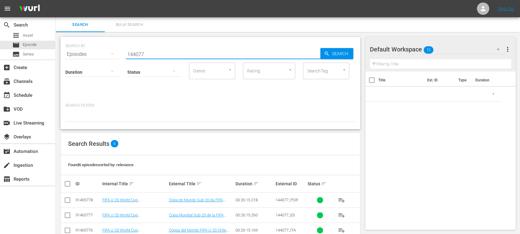
drag, startPoint x: 161, startPoint y: 52, endPoint x: 183, endPoint y: 55, distance: 22.1
click at [75, 53] on div "SEARCH BY Search By Episodes Search ID, Title, Description, Keywords, or Catego…" at bounding box center [210, 50] width 290 height 22
paste input "161"
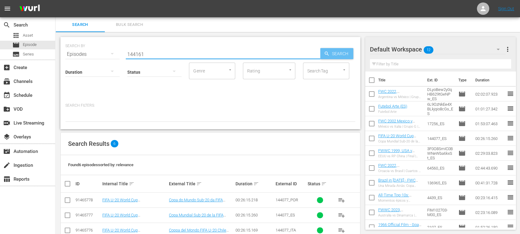
type input "144161"
click at [343, 52] on span "Search" at bounding box center [341, 53] width 24 height 11
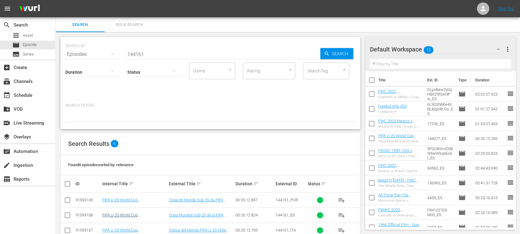
scroll to position [60, 0]
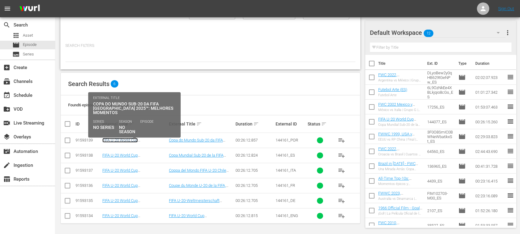
click at [148, 140] on link "FIFA U-20 World Cup Chile 2025™ - Highlights Bundle M4+M5+M6 (PT)" at bounding box center [132, 145] width 61 height 14
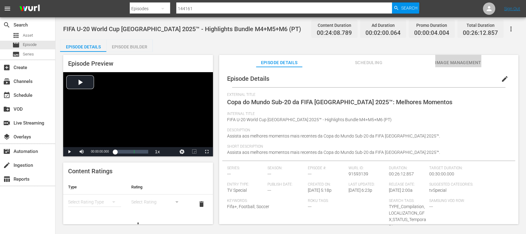
click at [462, 65] on span "Image Management" at bounding box center [458, 63] width 46 height 8
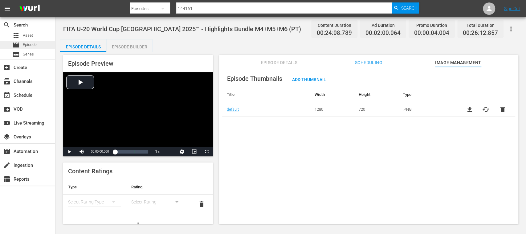
click at [30, 44] on span "Episode" at bounding box center [30, 45] width 14 height 6
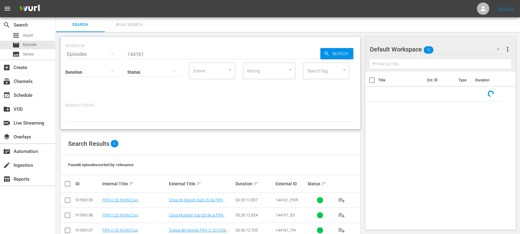
scroll to position [60, 0]
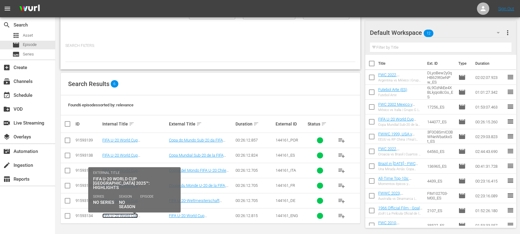
click at [150, 213] on link "FIFA U-20 World Cup Chile 2025™ - Highlights Bundle M4+M5+M6 (EN)" at bounding box center [132, 220] width 61 height 14
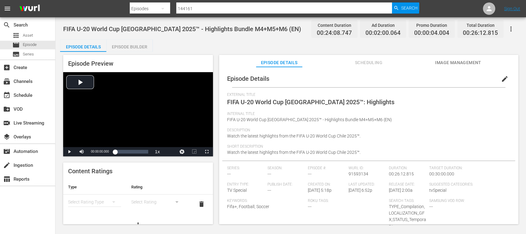
click at [460, 63] on span "Image Management" at bounding box center [458, 63] width 46 height 8
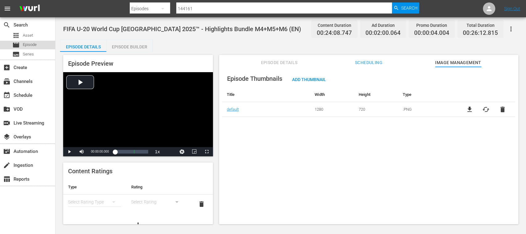
click at [24, 44] on span "Episode" at bounding box center [30, 45] width 14 height 6
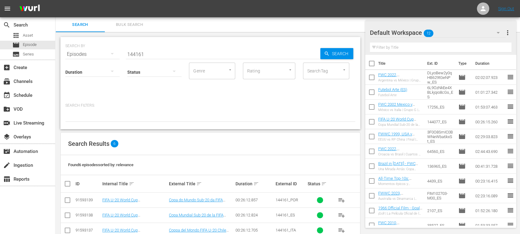
scroll to position [60, 0]
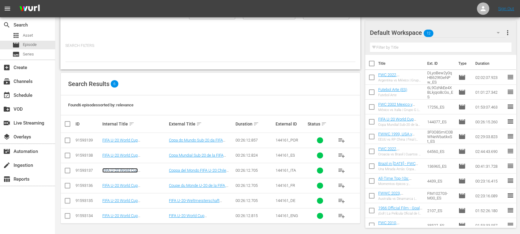
click at [148, 169] on link "FIFA U-20 World Cup Chile 2025™ - Highlights Bundle M4+M5+M6 (IT)" at bounding box center [131, 175] width 59 height 14
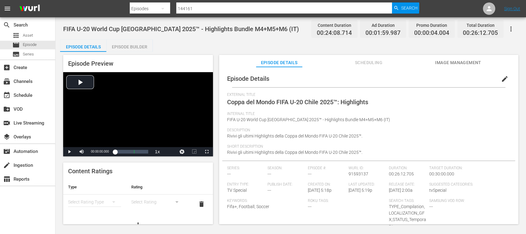
click at [451, 63] on span "Image Management" at bounding box center [458, 63] width 46 height 8
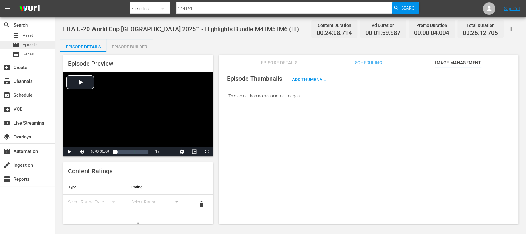
click at [38, 46] on div "movie Episode" at bounding box center [27, 45] width 55 height 9
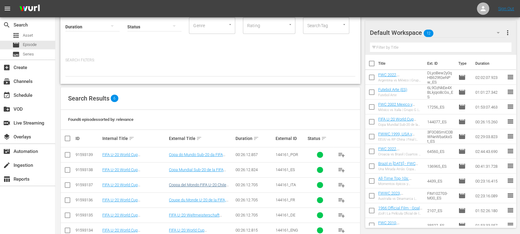
scroll to position [60, 0]
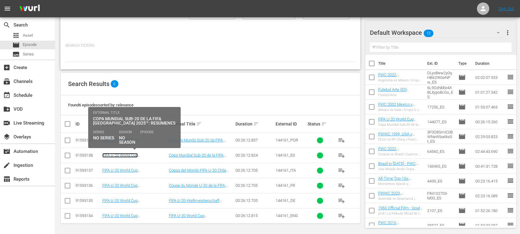
click at [143, 156] on link "FIFA U-20 World Cup Chile 2025™ - Highlights Bundle M4+M5+M6 (ES)" at bounding box center [132, 160] width 60 height 14
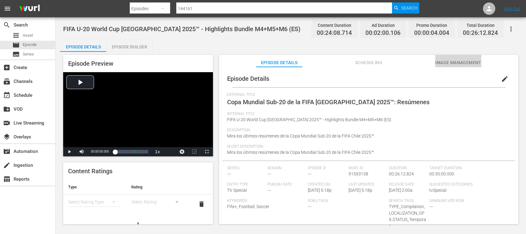
click at [448, 64] on span "Image Management" at bounding box center [458, 63] width 46 height 8
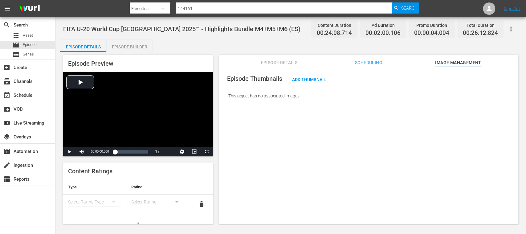
click at [315, 83] on div "Add Thumbnail" at bounding box center [309, 79] width 44 height 11
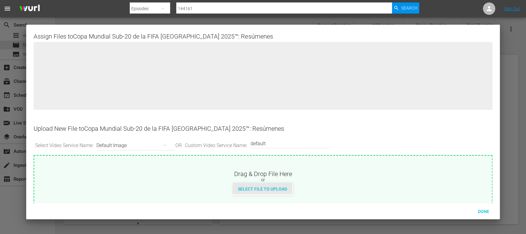
click at [278, 190] on span "Select File to Upload" at bounding box center [262, 188] width 59 height 5
type input "C:\fakepath\U20 HL_MD456_ES.png"
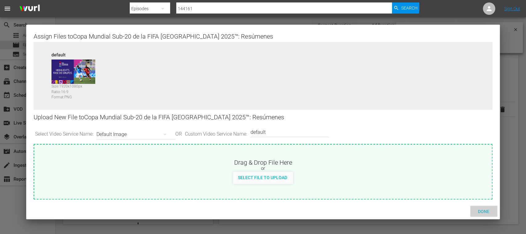
click at [485, 211] on span "Done" at bounding box center [483, 211] width 21 height 5
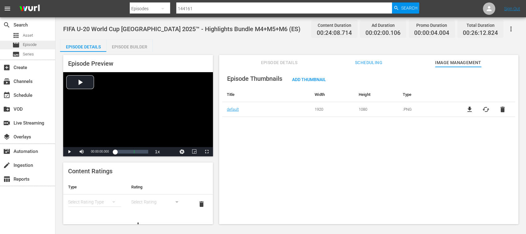
click at [24, 41] on div "movie Episode" at bounding box center [24, 45] width 24 height 9
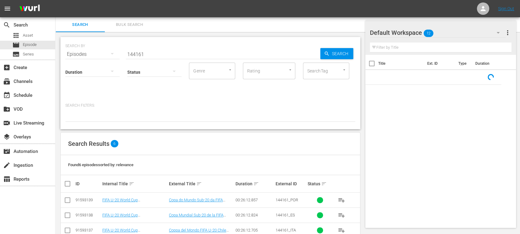
scroll to position [60, 0]
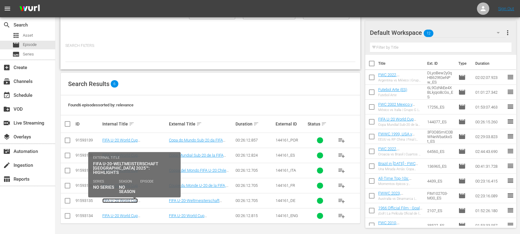
click at [148, 198] on link "FIFA U-20 World Cup Chile 2025™ - Highlights Bundle M4+M5+M6 (DE)" at bounding box center [132, 205] width 61 height 14
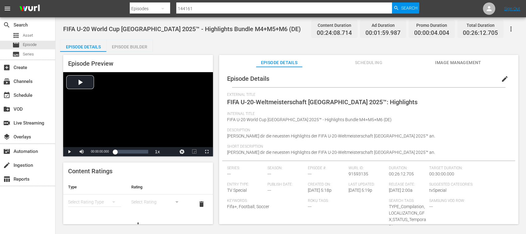
click at [470, 63] on span "Image Management" at bounding box center [458, 63] width 46 height 8
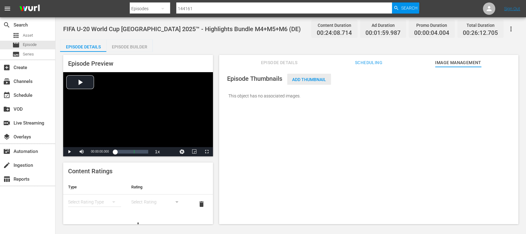
click at [320, 79] on span "Add Thumbnail" at bounding box center [309, 79] width 44 height 5
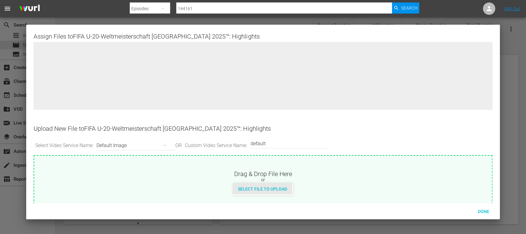
click at [281, 185] on div "Select File to Upload" at bounding box center [262, 188] width 59 height 11
type input "C:\fakepath\U20 HL_MD456_DE.png"
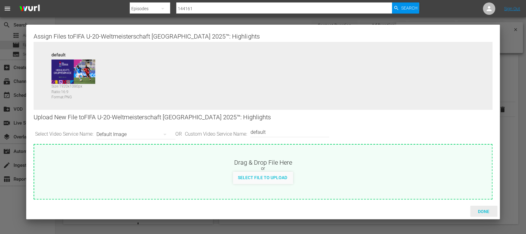
click at [489, 210] on span "Done" at bounding box center [483, 211] width 21 height 5
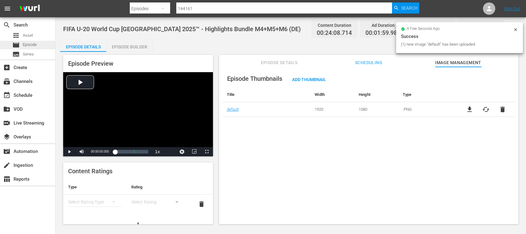
click at [29, 42] on span "Episode" at bounding box center [30, 45] width 14 height 6
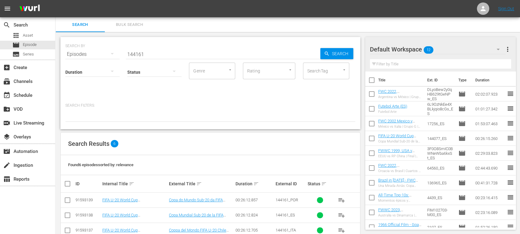
click at [138, 23] on span "Bulk Search" at bounding box center [129, 24] width 42 height 7
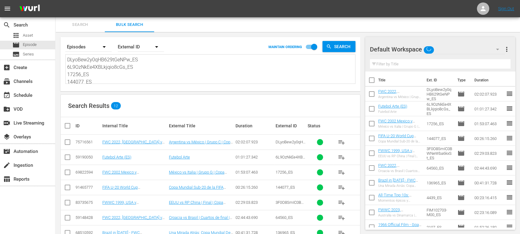
drag, startPoint x: 67, startPoint y: 60, endPoint x: 214, endPoint y: 121, distance: 158.4
click at [214, 121] on div "Search By Episodes Order By External ID MAINTAIN ORDERING Search DLyoBew2y0qHB6…" at bounding box center [210, 179] width 310 height 295
type textarea "2107_ES 38527_ES 139372_ES"
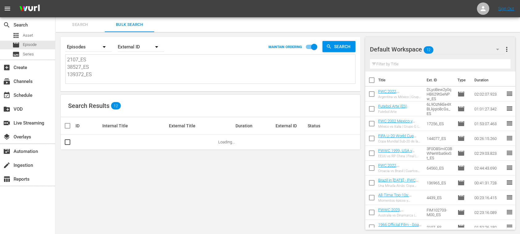
scroll to position [9, 0]
drag, startPoint x: 80, startPoint y: 56, endPoint x: 152, endPoint y: 116, distance: 94.1
click at [147, 116] on div "Search By Episodes Order By External ID MAINTAIN ORDERING Search 2107_ES 38527_…" at bounding box center [210, 133] width 310 height 202
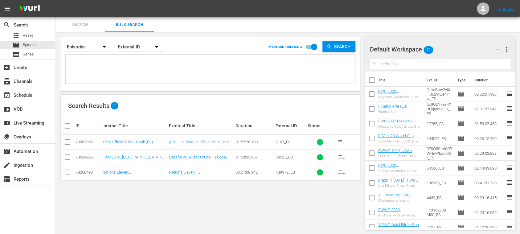
scroll to position [0, 0]
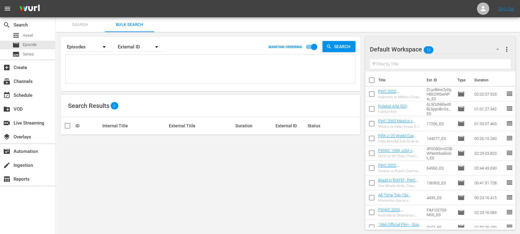
click at [121, 64] on textarea at bounding box center [211, 70] width 288 height 28
click at [122, 65] on textarea at bounding box center [211, 70] width 288 height 28
paste textarea
click at [107, 58] on textarea at bounding box center [211, 70] width 288 height 28
paste textarea "3xOszwTmAkyZGytJodQE8g_ES 6435_ES 5gHFVHGXu1z25dDe6id7TE_ES 144077_ES 39261_ES …"
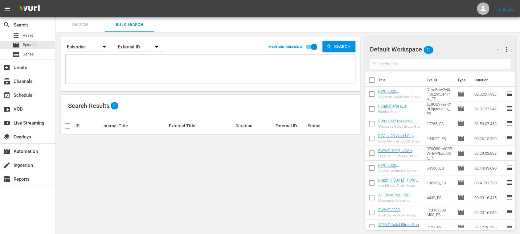
type textarea "3xOszwTmAkyZGytJodQE8g_ES 6435_ES 5gHFVHGXu1z25dDe6id7TE_ES 144077_ES 39261_ES …"
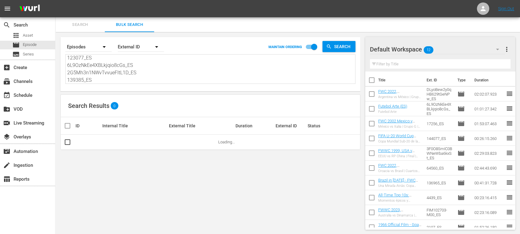
type textarea "3xOszwTmAkyZGytJodQE8g_ES 6435_ES 5gHFVHGXu1z25dDe6id7TE_ES 144077_ES 39261_ES …"
click at [508, 47] on span "more_vert" at bounding box center [506, 49] width 7 height 7
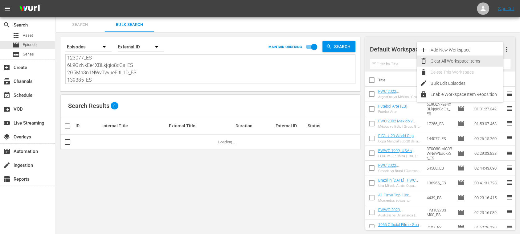
click at [482, 59] on div "Clear All Workspace Items" at bounding box center [466, 60] width 72 height 11
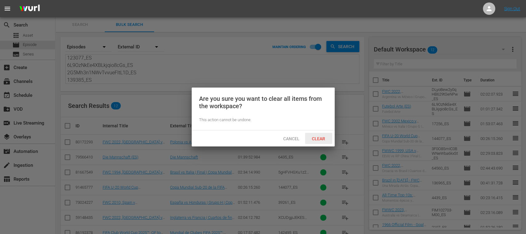
click at [322, 136] on span "Clear" at bounding box center [318, 138] width 23 height 5
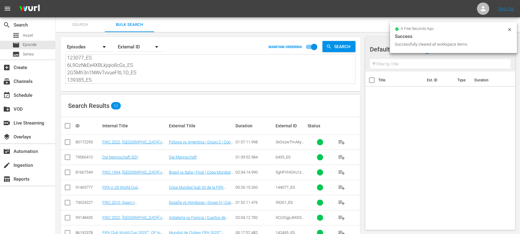
click at [69, 126] on input "checkbox" at bounding box center [70, 125] width 12 height 7
checkbox input "true"
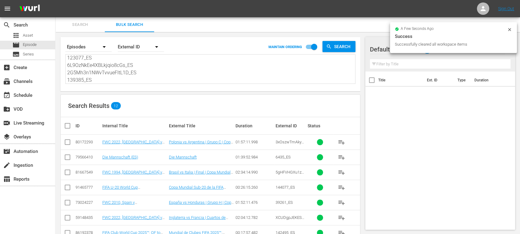
checkbox input "true"
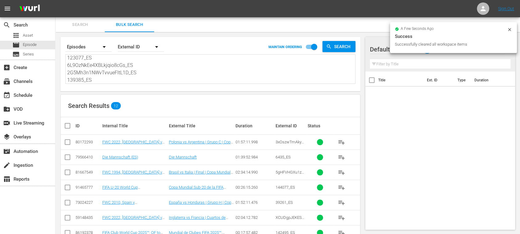
checkbox input "true"
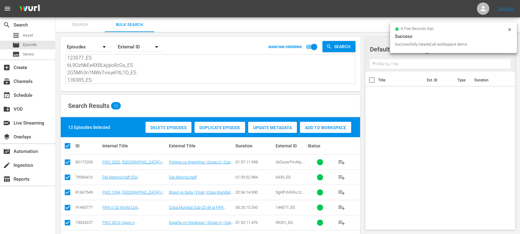
click at [322, 126] on span "Add to Workspace" at bounding box center [325, 127] width 51 height 5
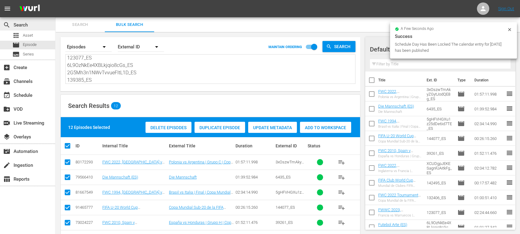
scroll to position [0, 0]
drag, startPoint x: 114, startPoint y: 73, endPoint x: 24, endPoint y: 15, distance: 107.3
click at [23, 16] on div "menu Sign Out search Search apps Asset movie Episode subtitles Series add_box C…" at bounding box center [260, 173] width 520 height 347
paste textarea "UFVyzb1h30-IZZjQy3ALJg_ES 6473_ES 6qWXTJQwHEBfXnEUcNfI0f_ES 144077_ES 39406_ES …"
type textarea "UFVyzb1h30-IZZjQy3ALJg_ES 6473_ES 6qWXTJQwHEBfXnEUcNfI0f_ES 144077_ES 39406_ES …"
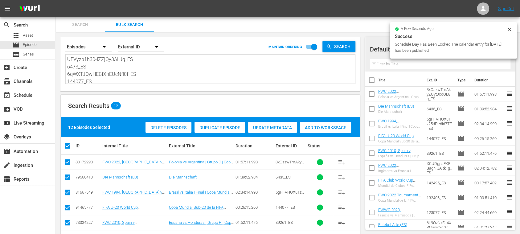
type textarea "UFVyzb1h30-IZZjQy3ALJg_ES 6473_ES 6qWXTJQwHEBfXnEUcNfI0f_ES 144077_ES 39406_ES …"
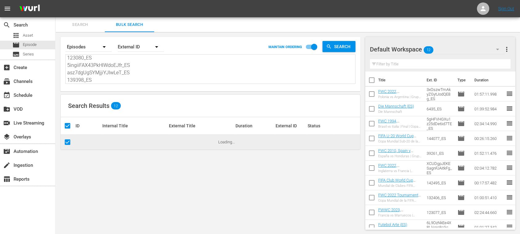
type textarea "UFVyzb1h30-IZZjQy3ALJg_ES 6473_ES 6qWXTJQwHEBfXnEUcNfI0f_ES 144077_ES 39406_ES …"
click at [506, 45] on button "more_vert" at bounding box center [506, 49] width 7 height 15
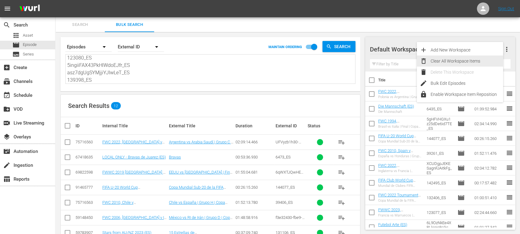
click at [486, 61] on div "Clear All Workspace Items" at bounding box center [466, 60] width 72 height 11
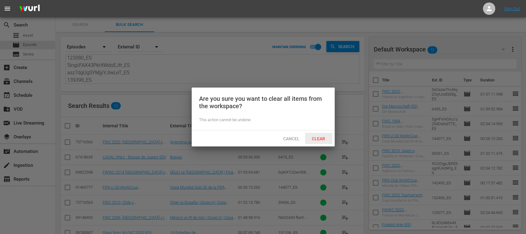
click at [323, 136] on span "Clear" at bounding box center [318, 138] width 23 height 5
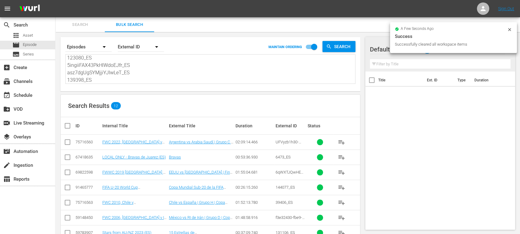
click at [70, 122] on input "checkbox" at bounding box center [70, 125] width 12 height 7
checkbox input "true"
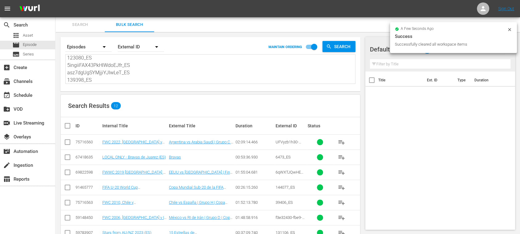
checkbox input "true"
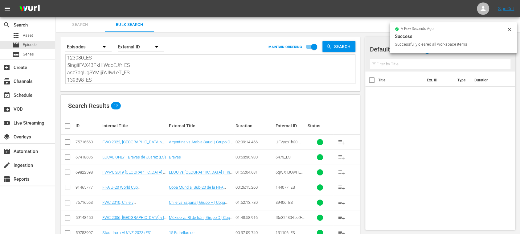
checkbox input "true"
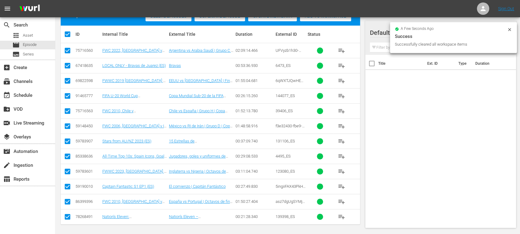
scroll to position [2, 0]
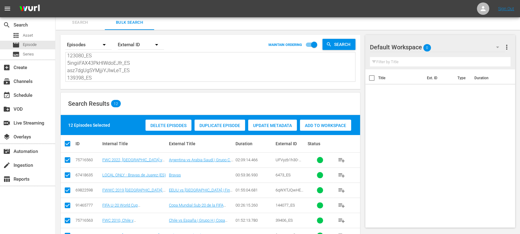
click at [320, 126] on span "Add to Workspace" at bounding box center [325, 125] width 51 height 5
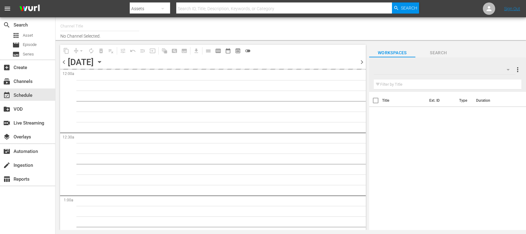
click at [363, 63] on span "chevron_right" at bounding box center [362, 62] width 8 height 8
type input "FIFA+ [DEMOGRAPHIC_DATA]-Local-MX (1855)"
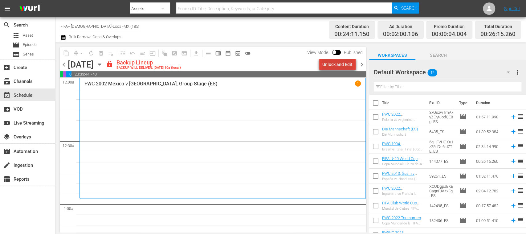
click at [346, 65] on div "Unlock and Edit" at bounding box center [337, 64] width 30 height 11
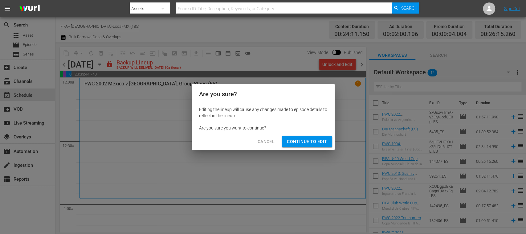
click at [316, 140] on span "Continue to Edit" at bounding box center [307, 142] width 40 height 8
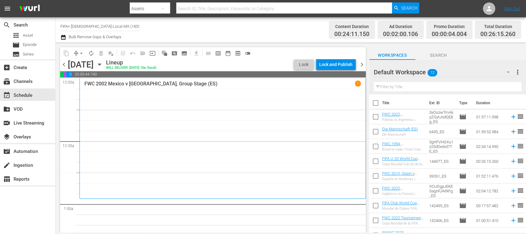
click at [375, 102] on input "checkbox" at bounding box center [375, 104] width 13 height 13
checkbox input "true"
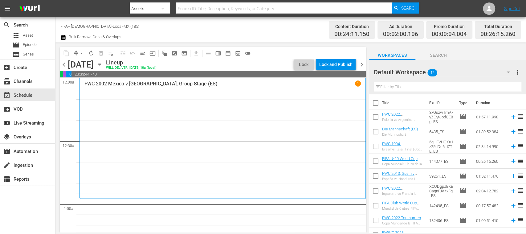
checkbox input "true"
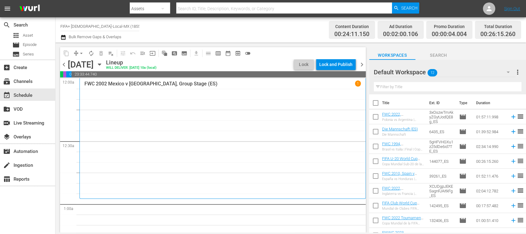
checkbox input "true"
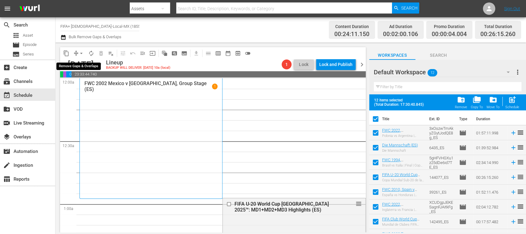
click at [83, 52] on span "arrow_drop_down" at bounding box center [81, 53] width 6 height 6
click at [102, 86] on li "Align to End of Previous Day" at bounding box center [81, 86] width 65 height 10
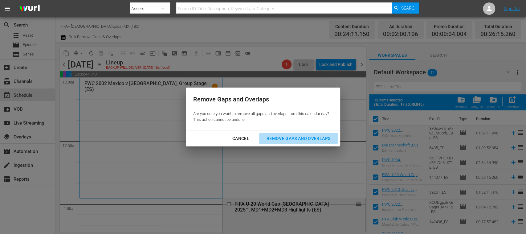
click at [308, 138] on div "Remove Gaps and Overlaps" at bounding box center [299, 139] width 74 height 8
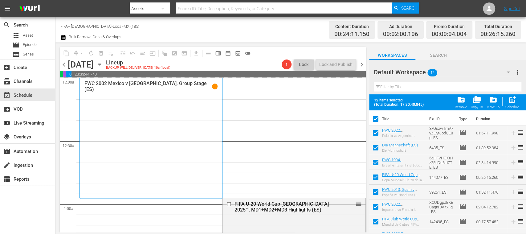
scroll to position [109, 0]
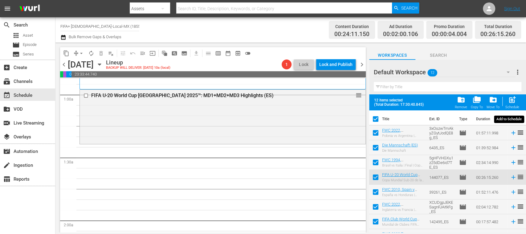
click at [514, 101] on span "post_add" at bounding box center [512, 100] width 8 height 8
checkbox input "false"
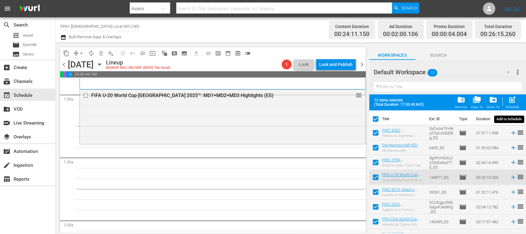
checkbox input "false"
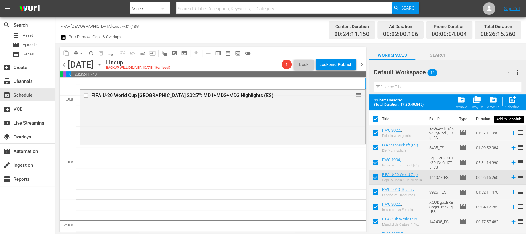
checkbox input "false"
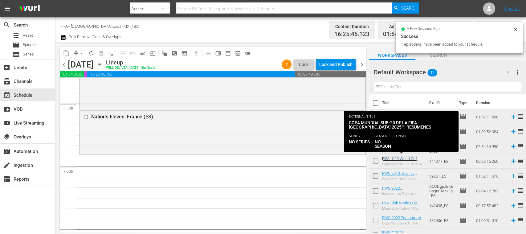
scroll to position [2290, 0]
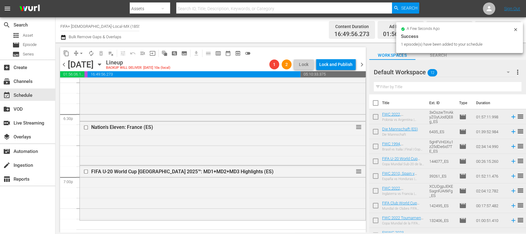
click at [375, 114] on input "checkbox" at bounding box center [375, 118] width 13 height 13
checkbox input "true"
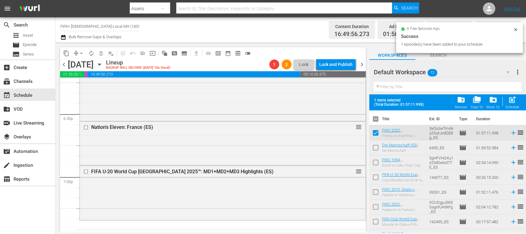
click at [376, 146] on input "checkbox" at bounding box center [375, 148] width 13 height 13
checkbox input "true"
drag, startPoint x: 376, startPoint y: 161, endPoint x: 375, endPoint y: 173, distance: 11.7
click at [376, 161] on input "checkbox" at bounding box center [375, 163] width 13 height 13
checkbox input "true"
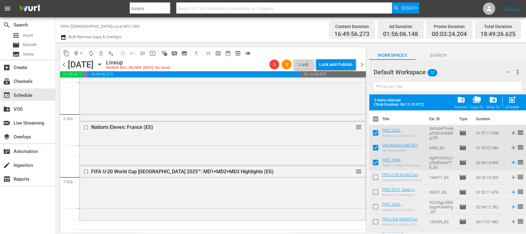
click at [374, 190] on input "checkbox" at bounding box center [375, 193] width 13 height 13
checkbox input "true"
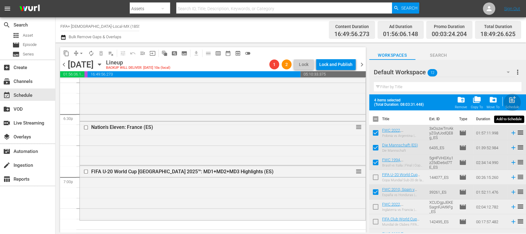
click at [513, 101] on span "post_add" at bounding box center [512, 100] width 8 height 8
checkbox input "false"
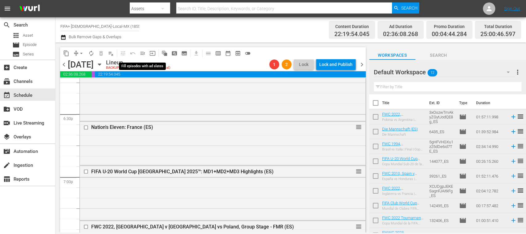
click at [143, 55] on span "menu_open" at bounding box center [143, 53] width 6 height 6
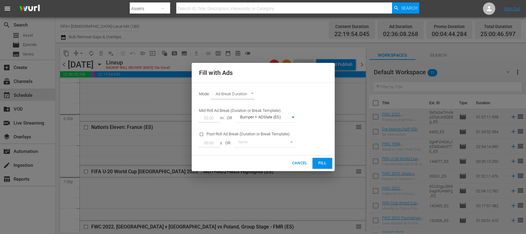
click at [324, 162] on span "Fill" at bounding box center [322, 163] width 10 height 7
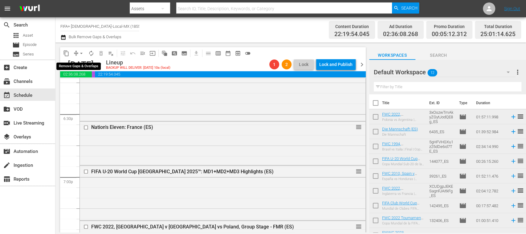
click at [81, 52] on span "arrow_drop_down" at bounding box center [81, 53] width 6 height 6
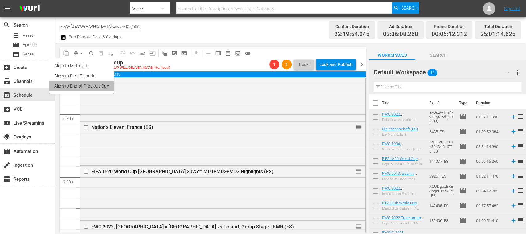
click at [98, 83] on li "Align to End of Previous Day" at bounding box center [81, 86] width 65 height 10
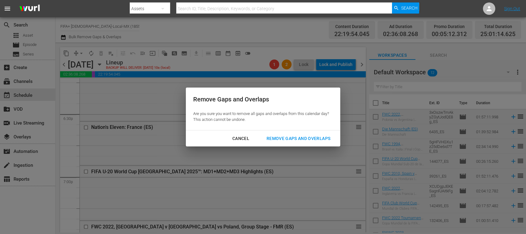
click at [315, 140] on div "Remove Gaps and Overlaps" at bounding box center [299, 139] width 74 height 8
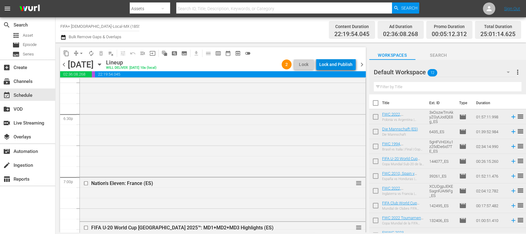
click at [339, 63] on div "Lock and Publish" at bounding box center [335, 64] width 33 height 11
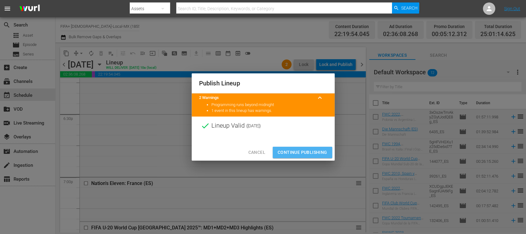
click at [311, 150] on span "Continue Publishing" at bounding box center [303, 152] width 50 height 8
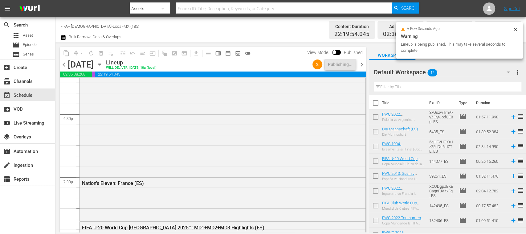
click at [363, 63] on span "chevron_right" at bounding box center [362, 65] width 8 height 8
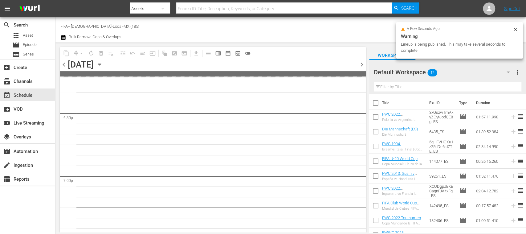
scroll to position [2384, 0]
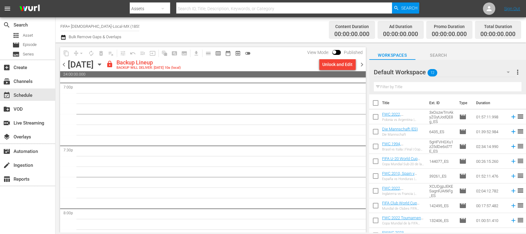
click at [335, 65] on div "Unlock and Edit" at bounding box center [337, 64] width 30 height 11
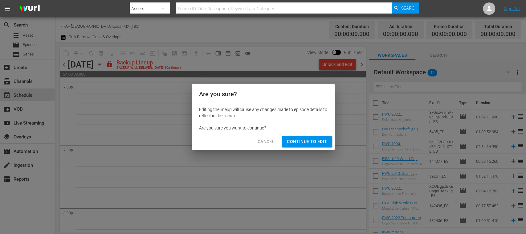
click at [321, 139] on span "Continue to Edit" at bounding box center [307, 142] width 40 height 8
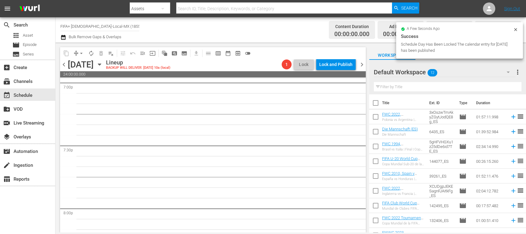
scroll to position [2373, 0]
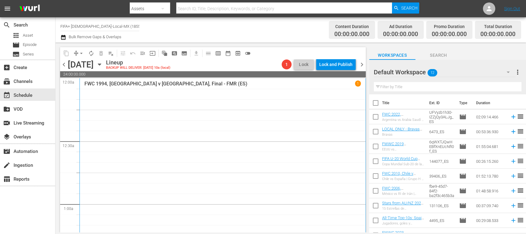
scroll to position [174, 0]
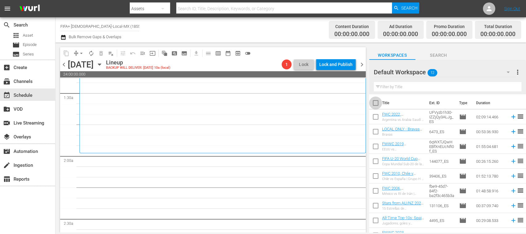
click at [376, 104] on input "checkbox" at bounding box center [375, 104] width 13 height 13
checkbox input "true"
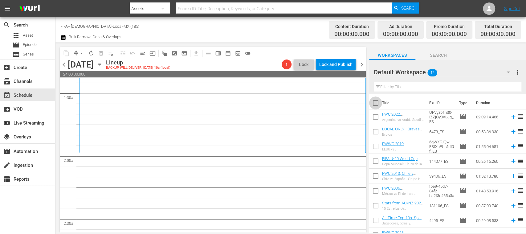
checkbox input "true"
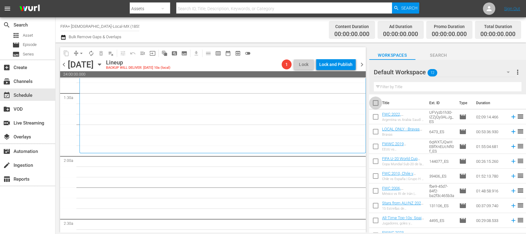
checkbox input "true"
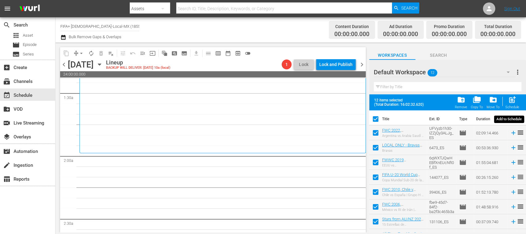
click at [514, 101] on span "post_add" at bounding box center [512, 100] width 8 height 8
checkbox input "false"
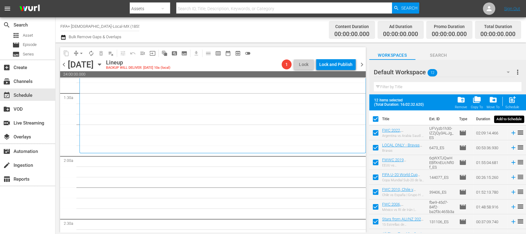
checkbox input "false"
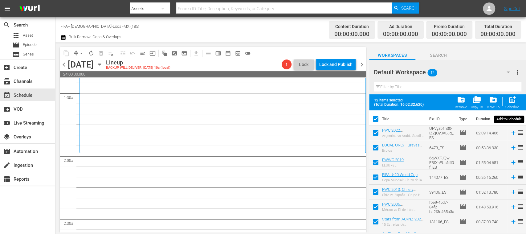
checkbox input "false"
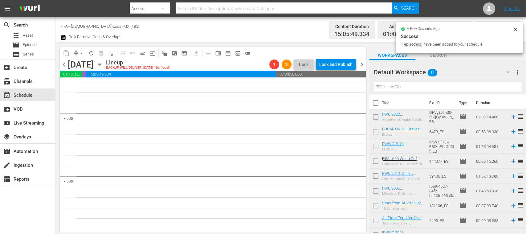
scroll to position [2237, 0]
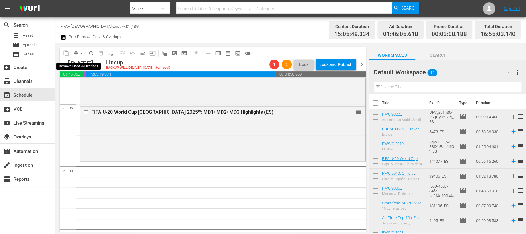
click at [81, 53] on span "arrow_drop_down" at bounding box center [81, 53] width 6 height 6
click at [99, 84] on li "Align to End of Previous Day" at bounding box center [81, 86] width 65 height 10
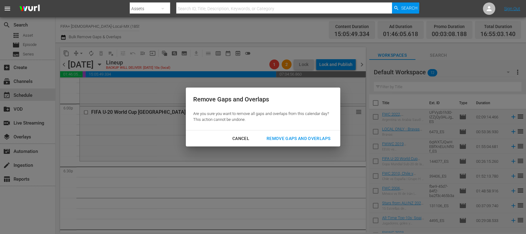
click at [300, 137] on div "Remove Gaps and Overlaps" at bounding box center [299, 139] width 74 height 8
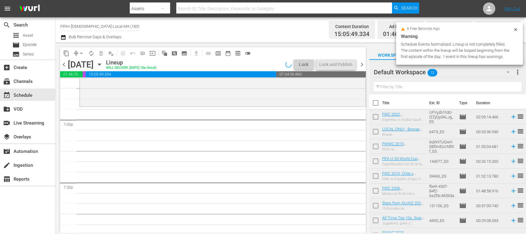
scroll to position [2357, 0]
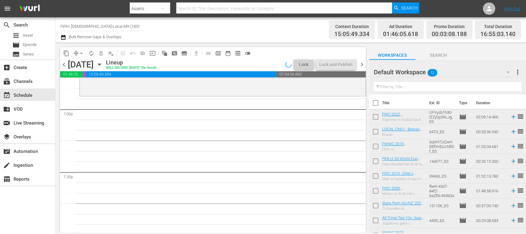
click at [376, 116] on input "checkbox" at bounding box center [375, 118] width 13 height 13
checkbox input "true"
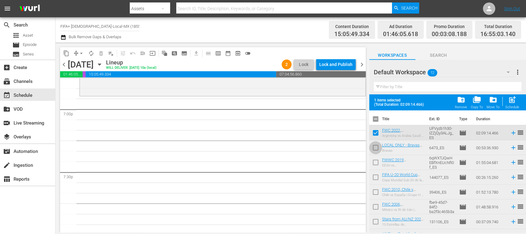
click at [376, 144] on input "checkbox" at bounding box center [375, 148] width 13 height 13
checkbox input "true"
click at [374, 160] on input "checkbox" at bounding box center [375, 163] width 13 height 13
checkbox input "true"
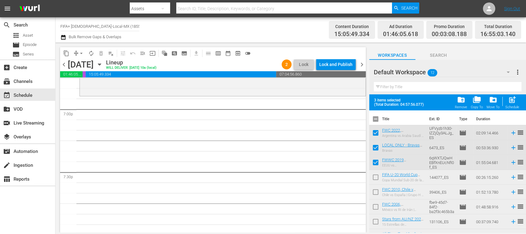
click at [376, 192] on input "checkbox" at bounding box center [375, 193] width 13 height 13
checkbox input "true"
click at [514, 101] on span "post_add" at bounding box center [512, 100] width 8 height 8
checkbox input "false"
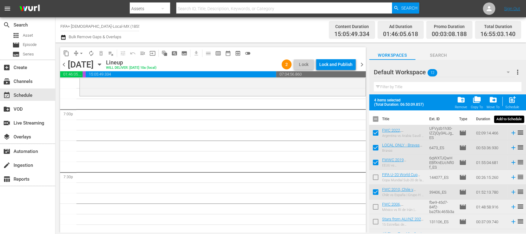
checkbox input "false"
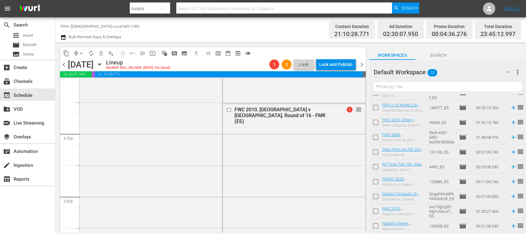
scroll to position [1909, 0]
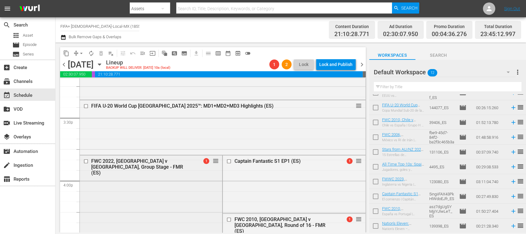
click at [86, 159] on input "checkbox" at bounding box center [86, 160] width 6 height 5
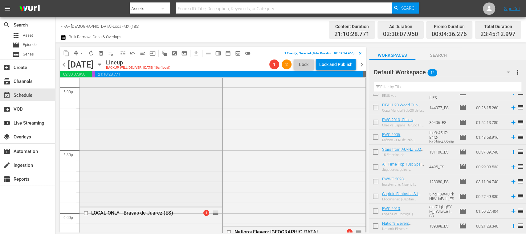
scroll to position [2347, 0]
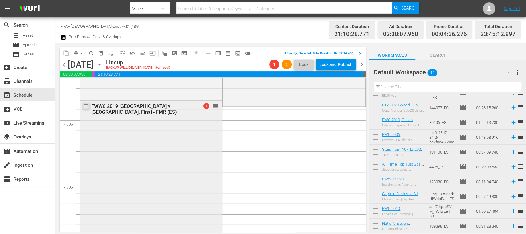
click at [87, 106] on input "checkbox" at bounding box center [86, 106] width 6 height 5
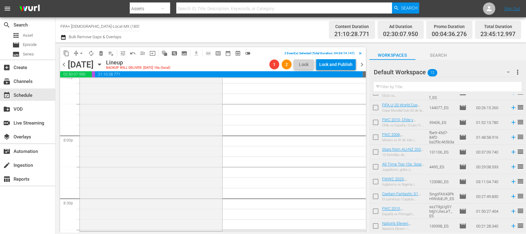
scroll to position [2566, 0]
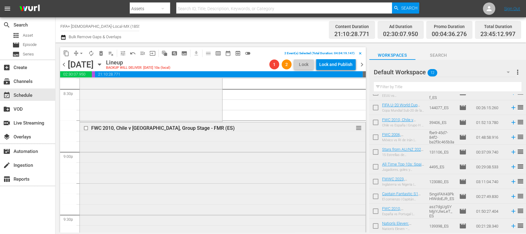
click at [87, 126] on input "checkbox" at bounding box center [86, 127] width 6 height 5
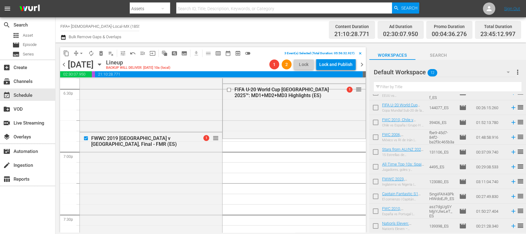
scroll to position [2206, 0]
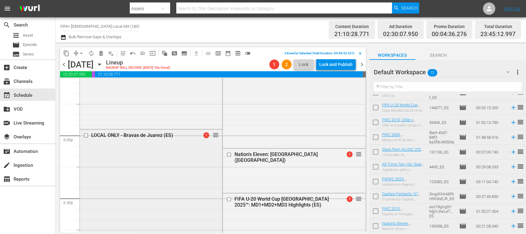
click at [86, 133] on input "checkbox" at bounding box center [86, 134] width 6 height 5
click at [100, 50] on span "delete_forever_outlined" at bounding box center [101, 53] width 6 height 6
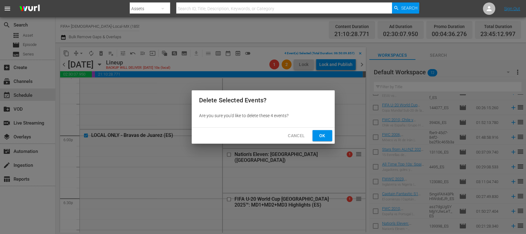
click at [323, 132] on span "Ok" at bounding box center [322, 136] width 10 height 8
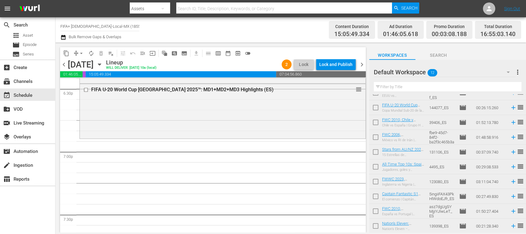
scroll to position [0, 0]
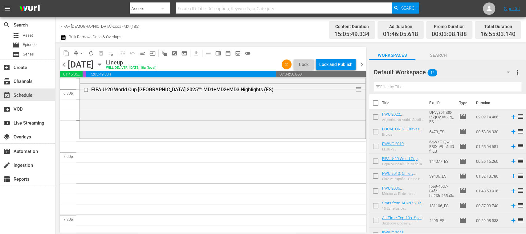
click at [377, 117] on input "checkbox" at bounding box center [375, 118] width 13 height 13
checkbox input "true"
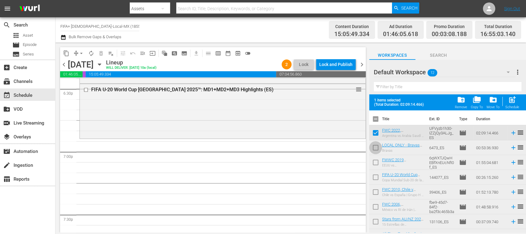
click at [376, 146] on input "checkbox" at bounding box center [375, 148] width 13 height 13
checkbox input "true"
click at [376, 161] on input "checkbox" at bounding box center [375, 163] width 13 height 13
checkbox input "true"
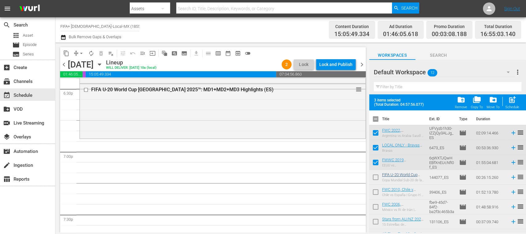
click at [375, 174] on input "checkbox" at bounding box center [375, 178] width 13 height 13
click at [375, 177] on input "checkbox" at bounding box center [375, 178] width 13 height 13
checkbox input "false"
click at [376, 191] on input "checkbox" at bounding box center [375, 193] width 13 height 13
checkbox input "true"
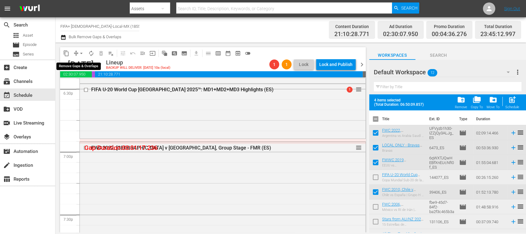
click at [80, 53] on span "arrow_drop_down" at bounding box center [81, 53] width 6 height 6
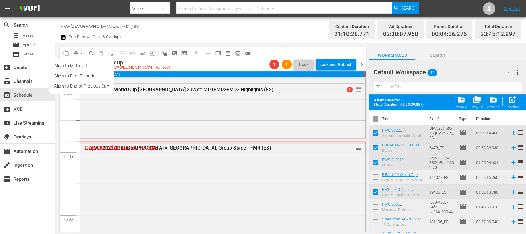
click at [92, 85] on li "Align to End of Previous Day" at bounding box center [81, 86] width 65 height 10
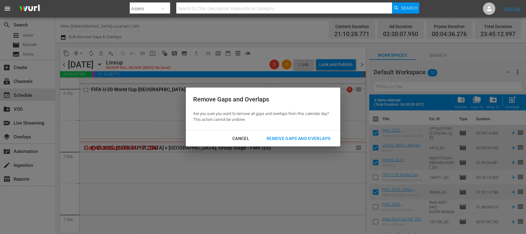
click at [282, 136] on div "Remove Gaps and Overlaps" at bounding box center [299, 139] width 74 height 8
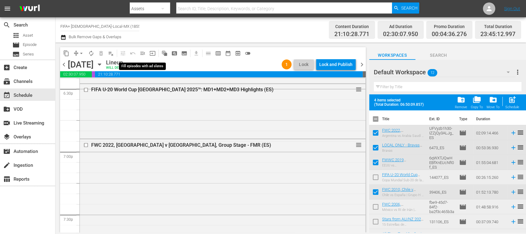
click at [144, 54] on span "menu_open" at bounding box center [143, 53] width 6 height 6
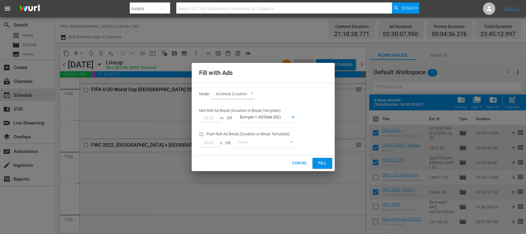
click at [322, 160] on span "Fill" at bounding box center [322, 163] width 10 height 7
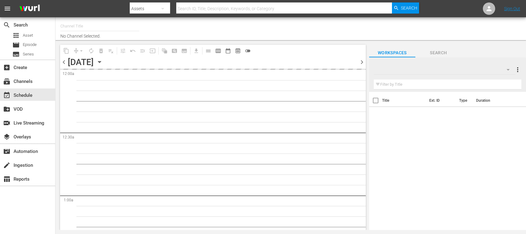
type input "FIFA+ [DEMOGRAPHIC_DATA]-Local-MX (1855)"
